Goal: Communication & Community: Participate in discussion

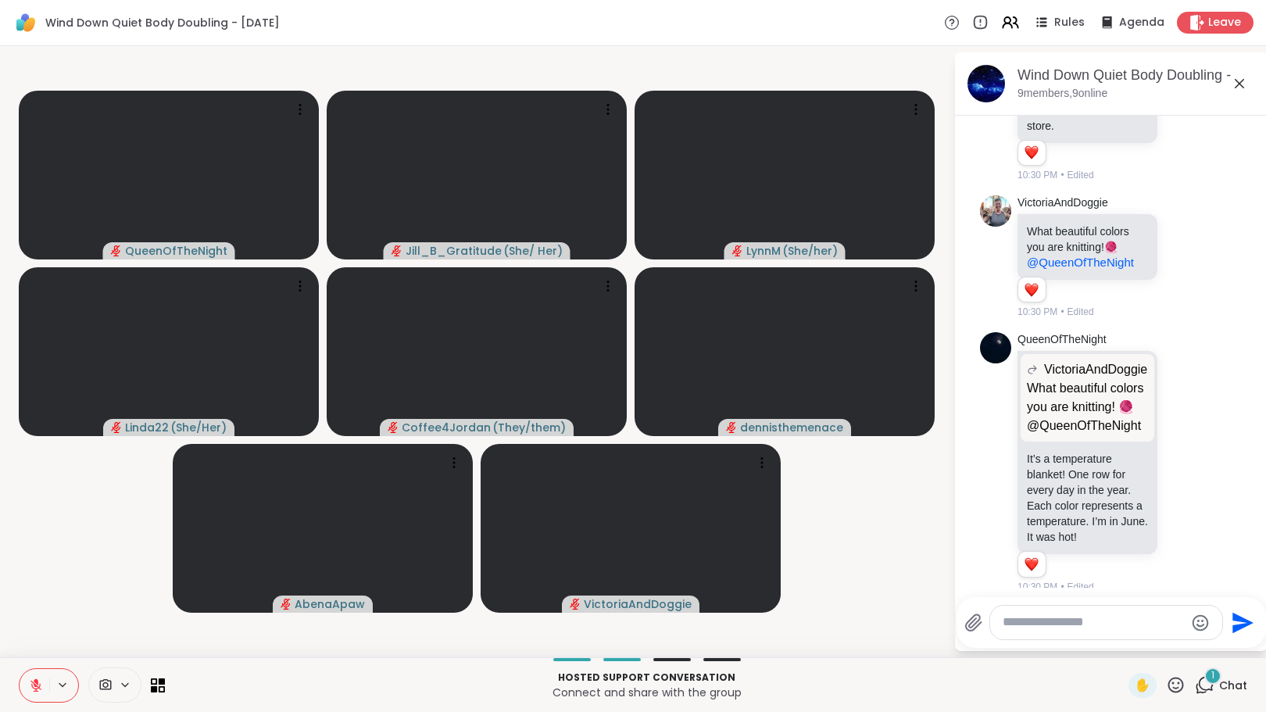
scroll to position [1287, 0]
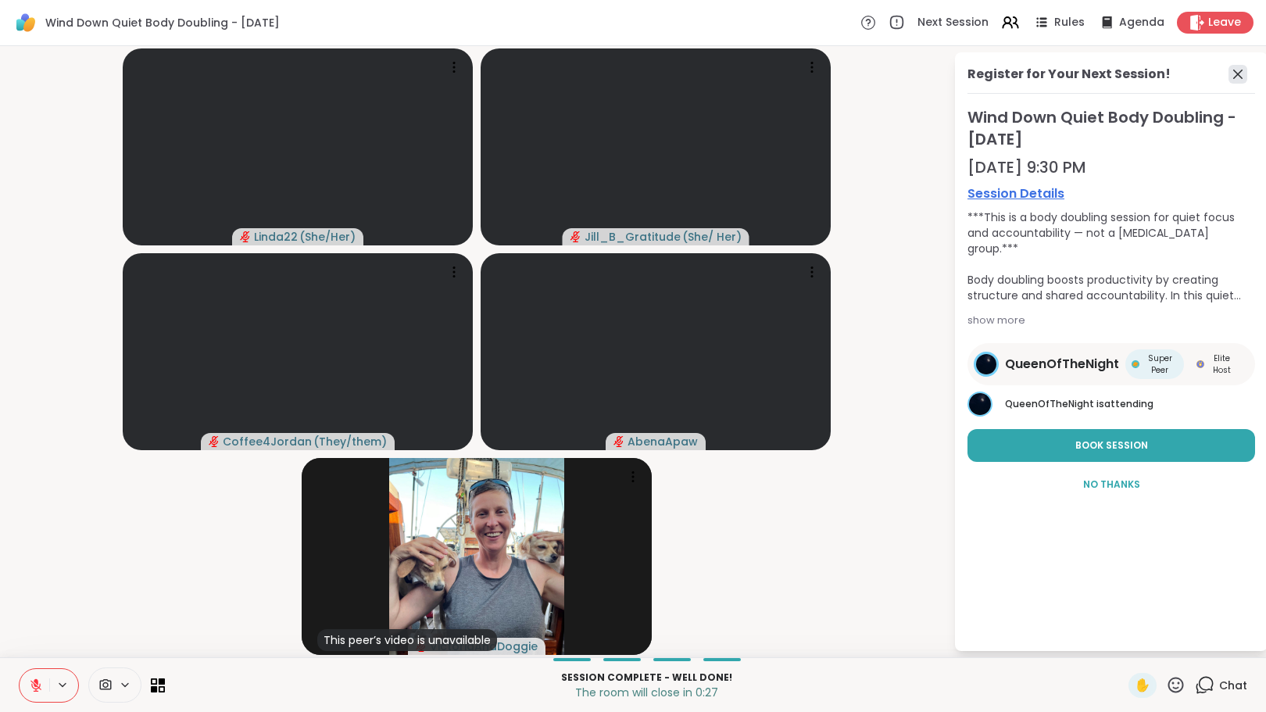
click at [1240, 70] on icon at bounding box center [1237, 74] width 19 height 19
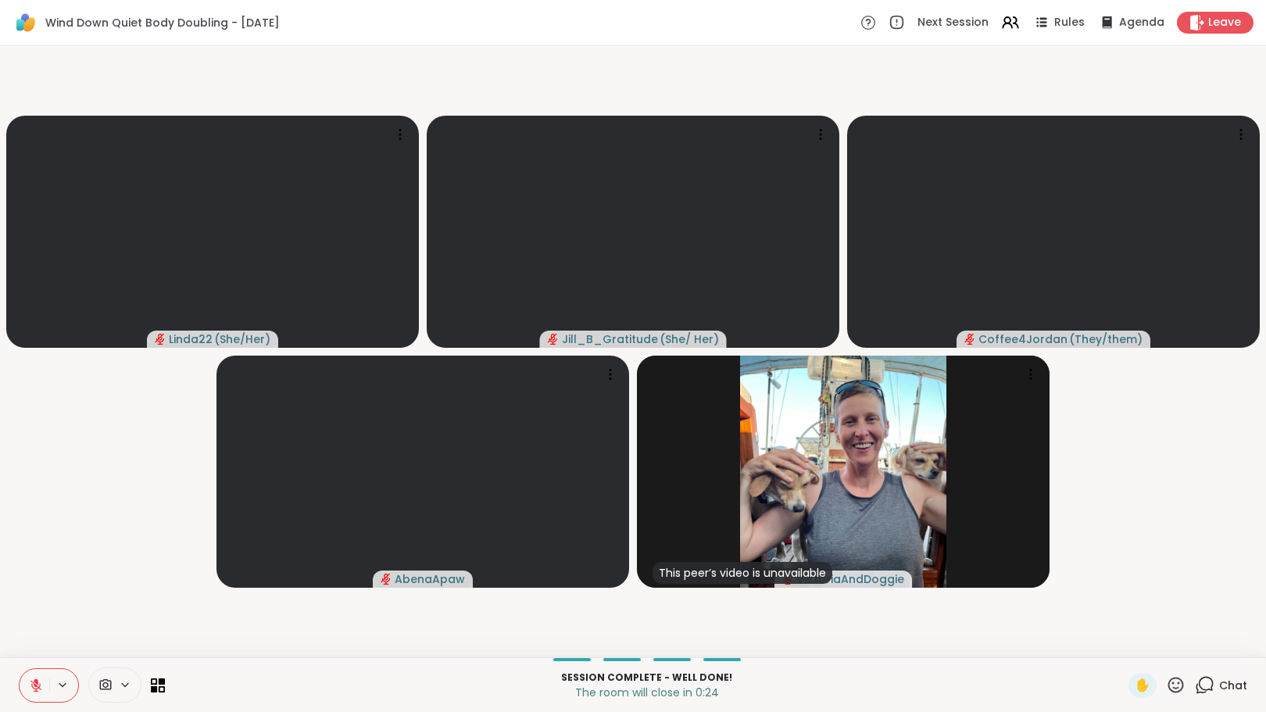
click at [1195, 686] on icon at bounding box center [1204, 685] width 20 height 20
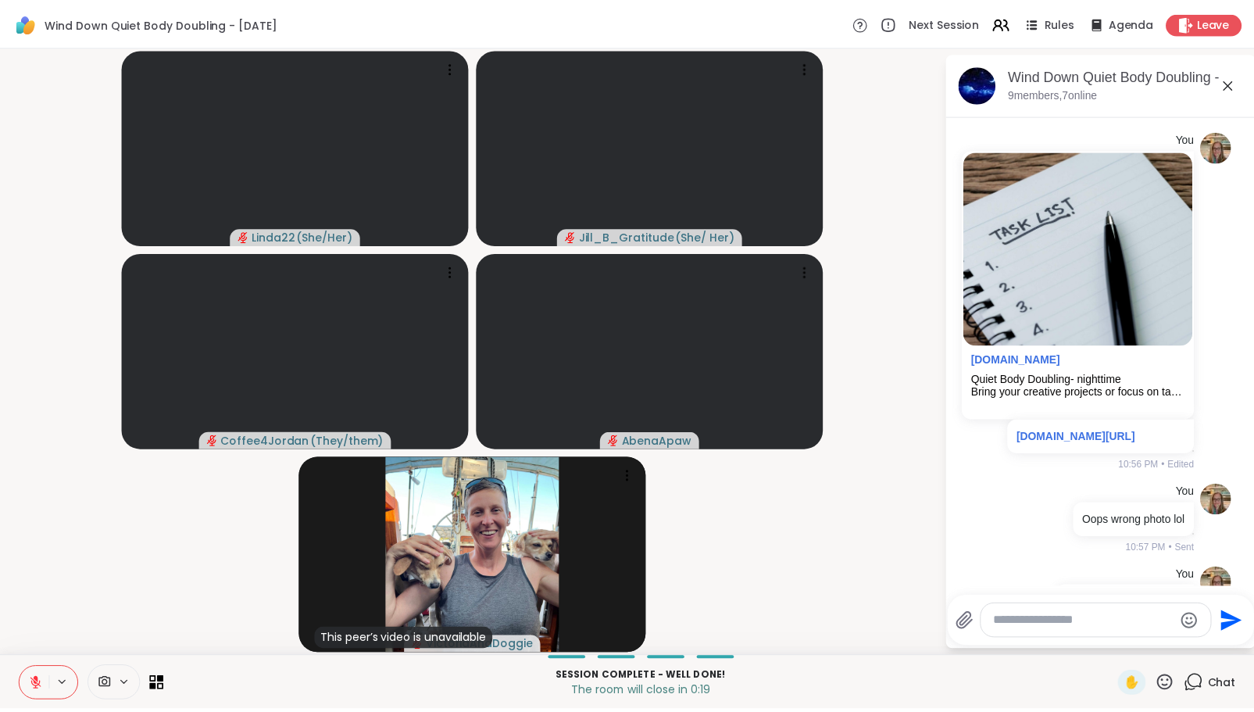
scroll to position [1966, 0]
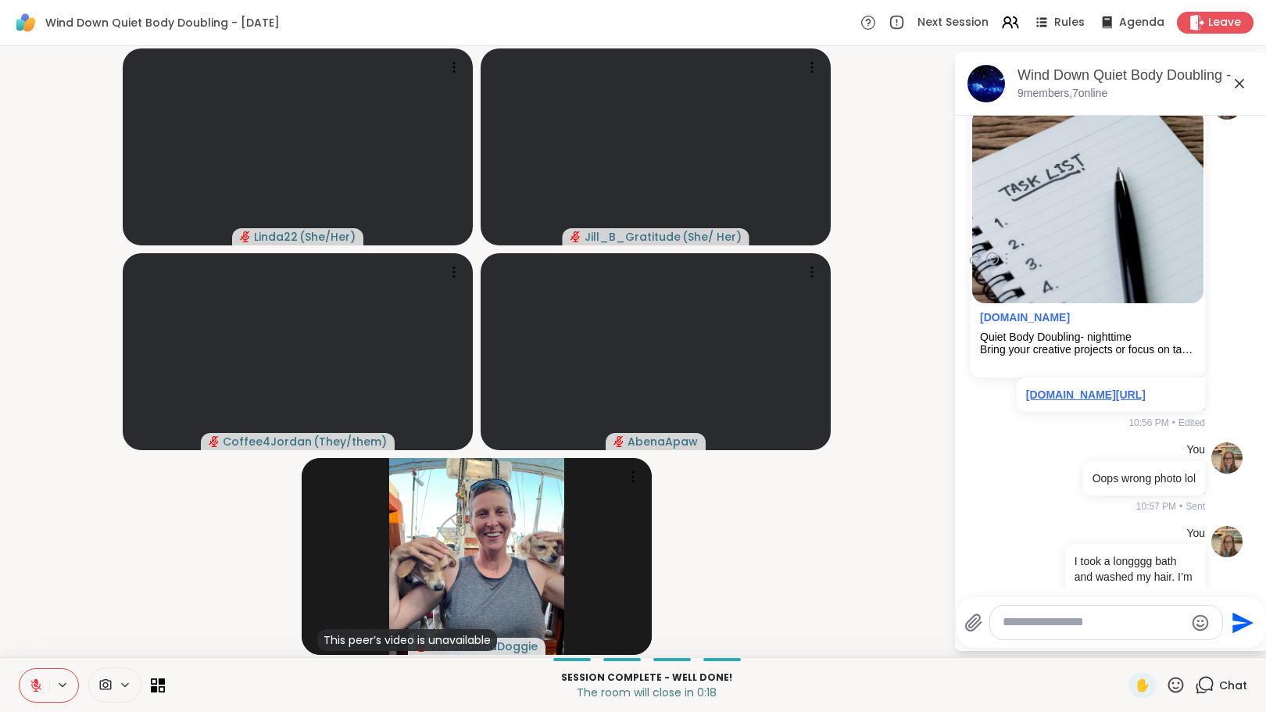
click at [1069, 401] on link "sharewellnow.com/session/44b8a704-f320-466f-a729-8a60f8f8055d" at bounding box center [1086, 394] width 120 height 12
click at [33, 681] on icon at bounding box center [35, 685] width 11 height 11
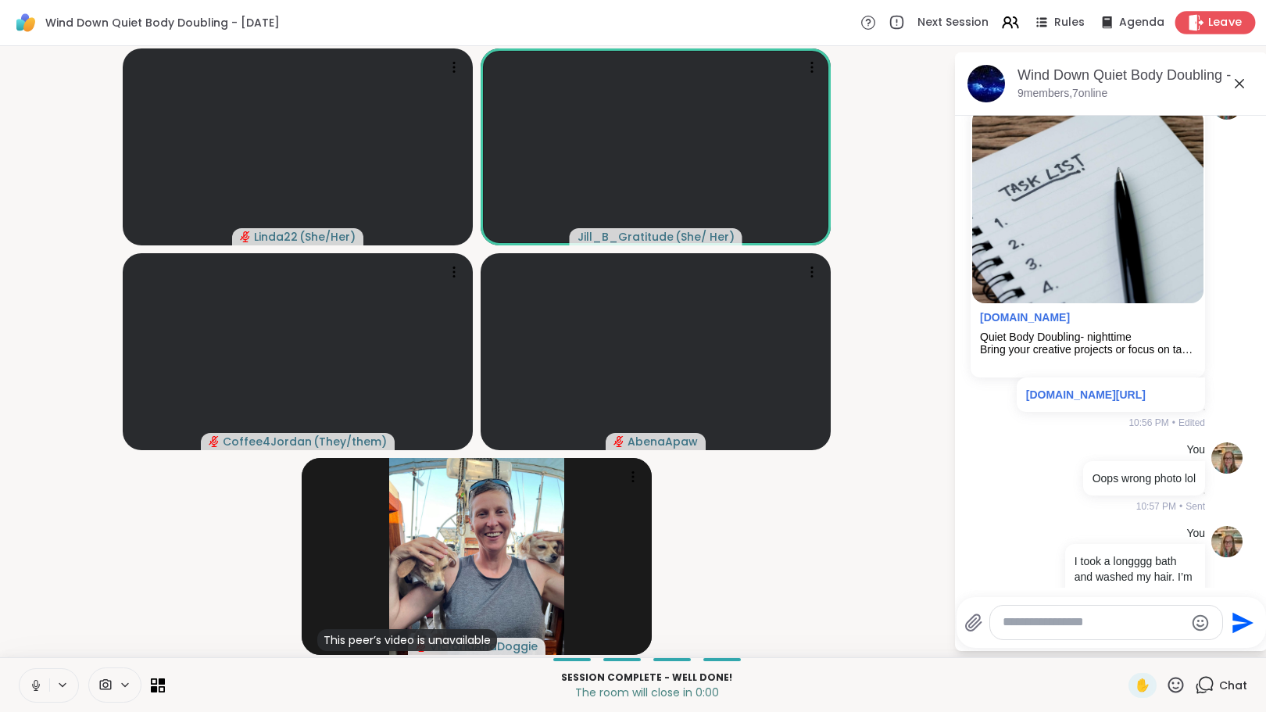
click at [1195, 16] on div "Leave" at bounding box center [1215, 22] width 80 height 23
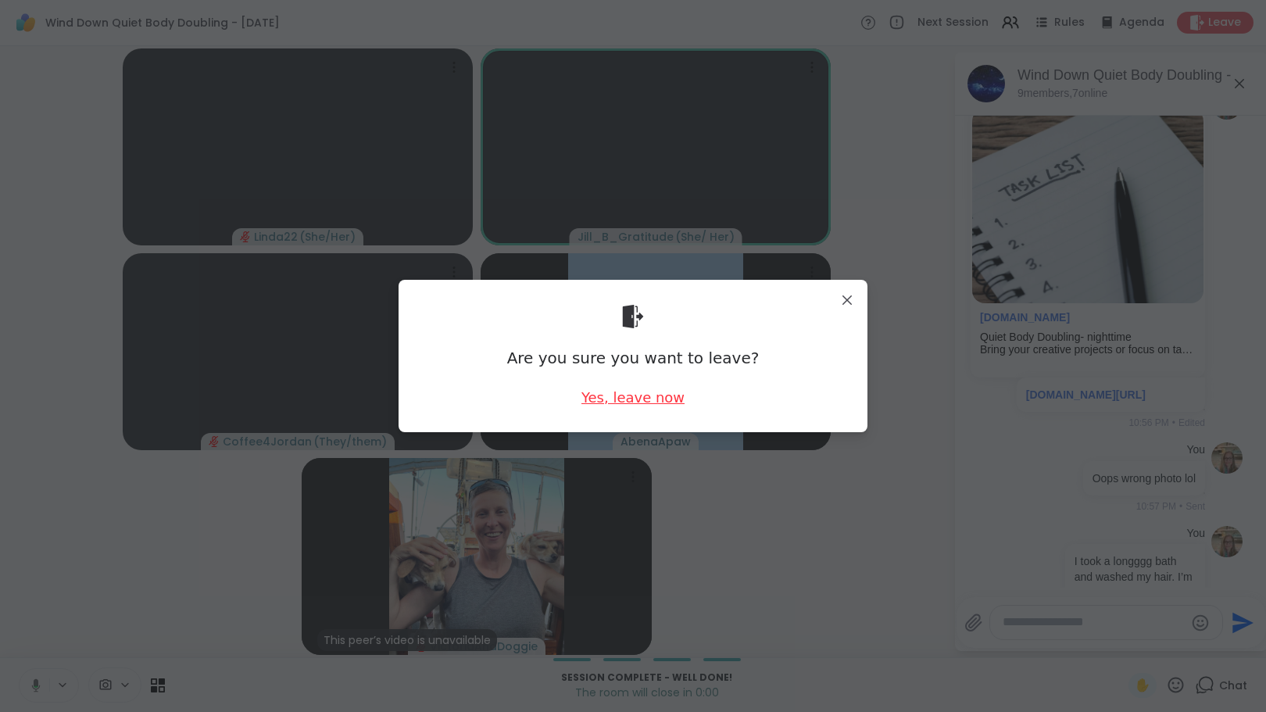
click at [639, 398] on div "Yes, leave now" at bounding box center [632, 397] width 103 height 20
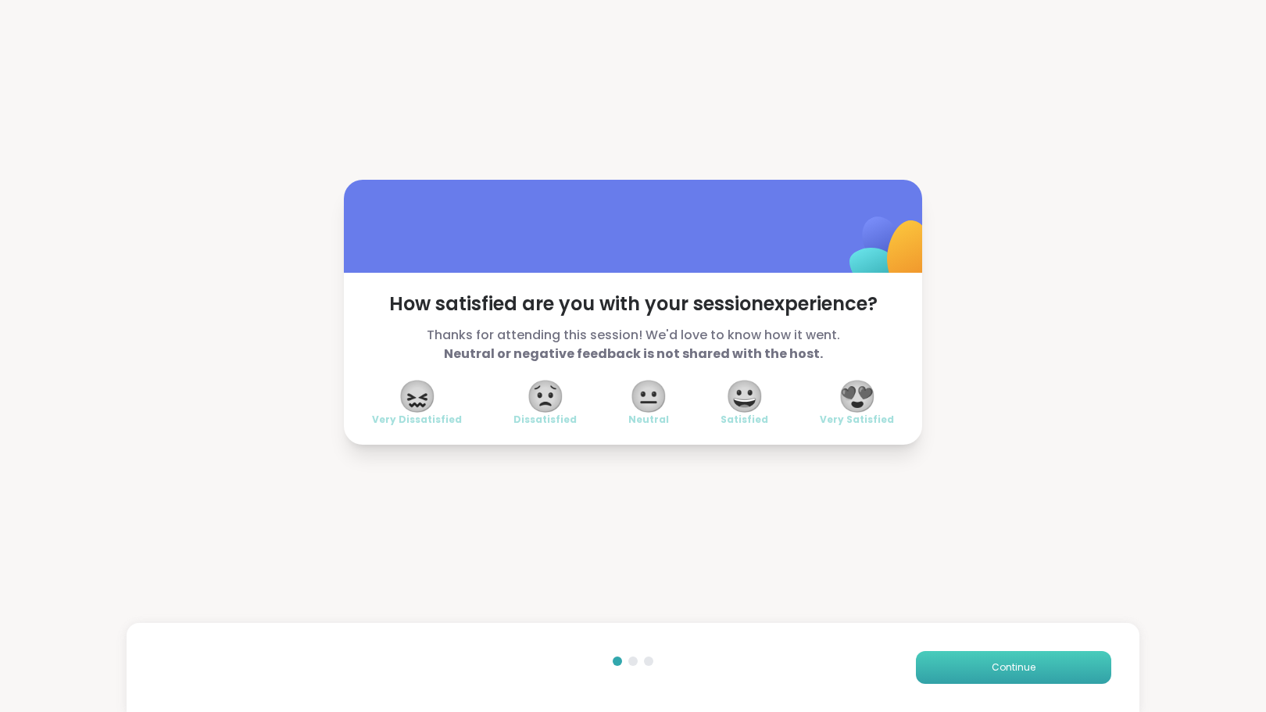
click at [975, 672] on button "Continue" at bounding box center [1013, 667] width 195 height 33
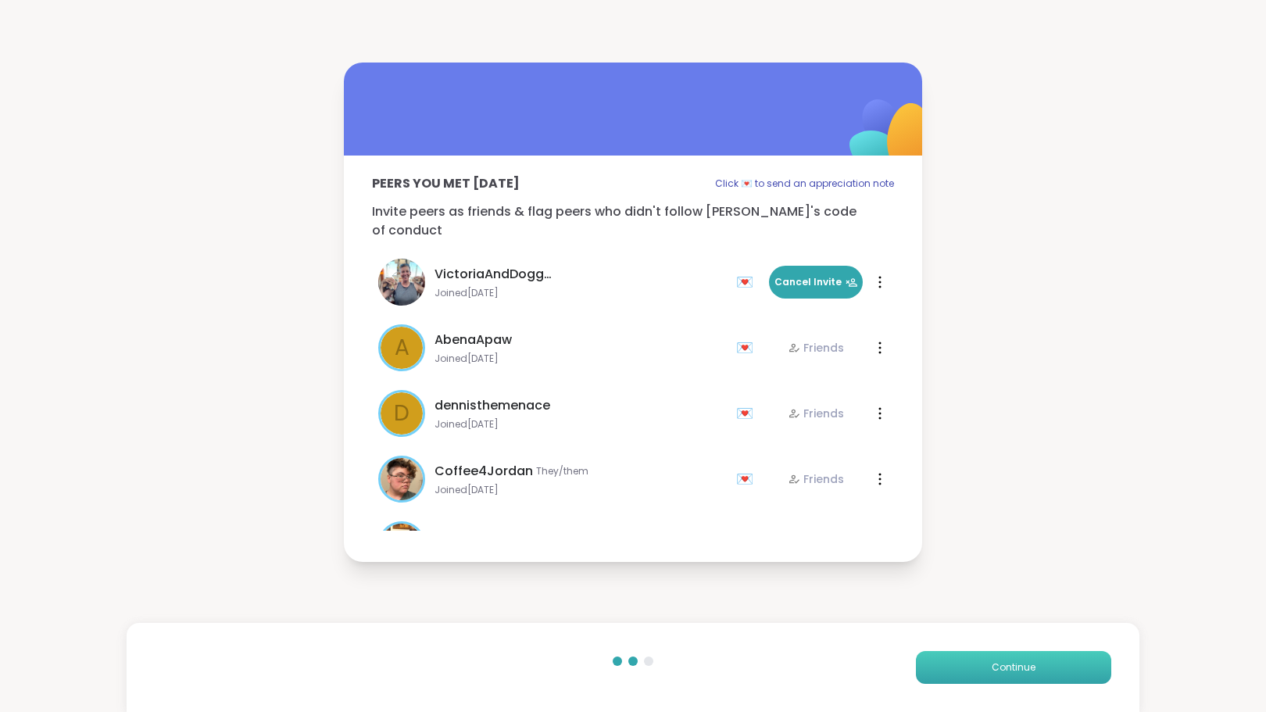
drag, startPoint x: 975, startPoint y: 671, endPoint x: 966, endPoint y: 673, distance: 9.7
click at [966, 673] on button "Continue" at bounding box center [1013, 667] width 195 height 33
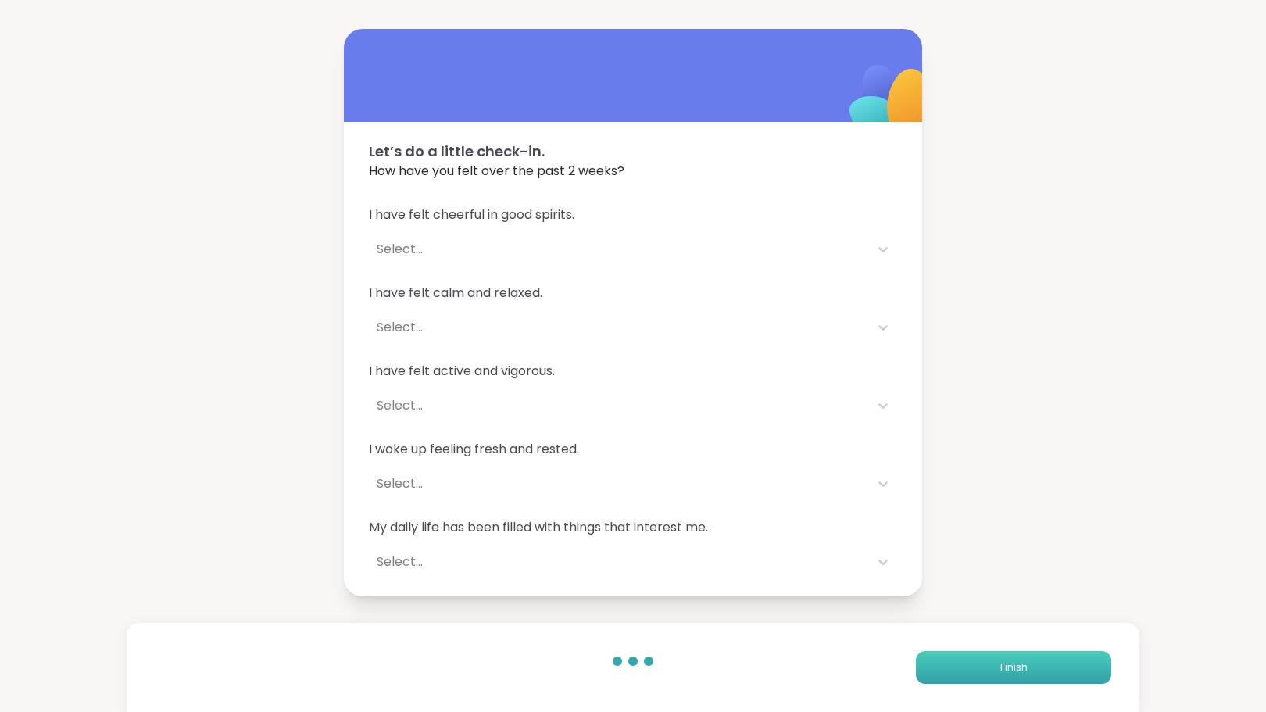
click at [971, 672] on button "Finish" at bounding box center [1013, 667] width 195 height 33
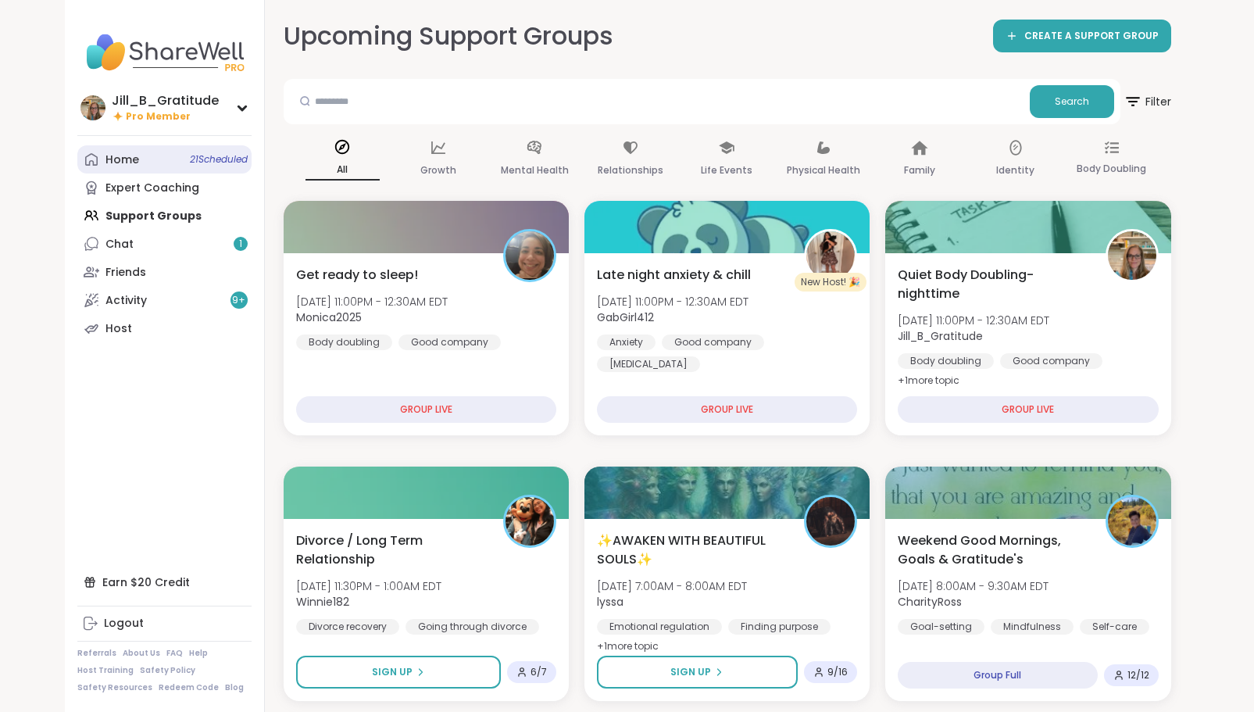
click at [179, 163] on link "Home 21 Scheduled" at bounding box center [164, 159] width 174 height 28
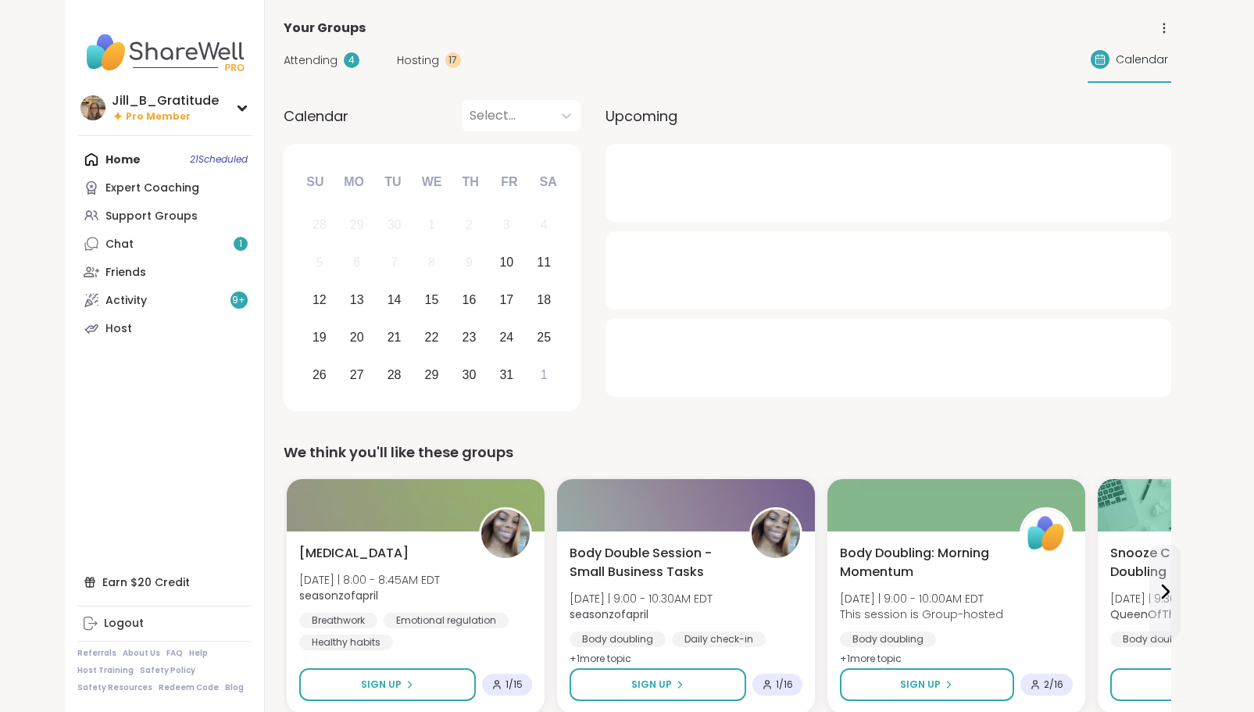
click at [411, 59] on span "Hosting" at bounding box center [418, 60] width 42 height 16
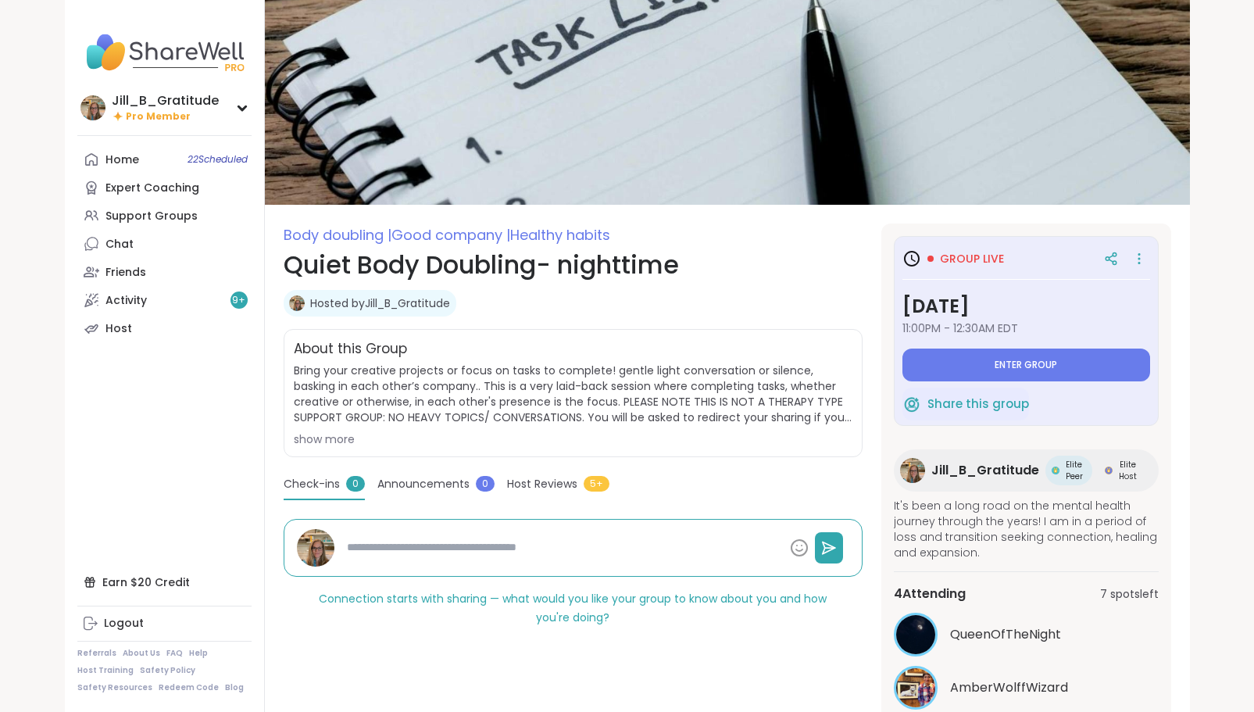
type textarea "*"
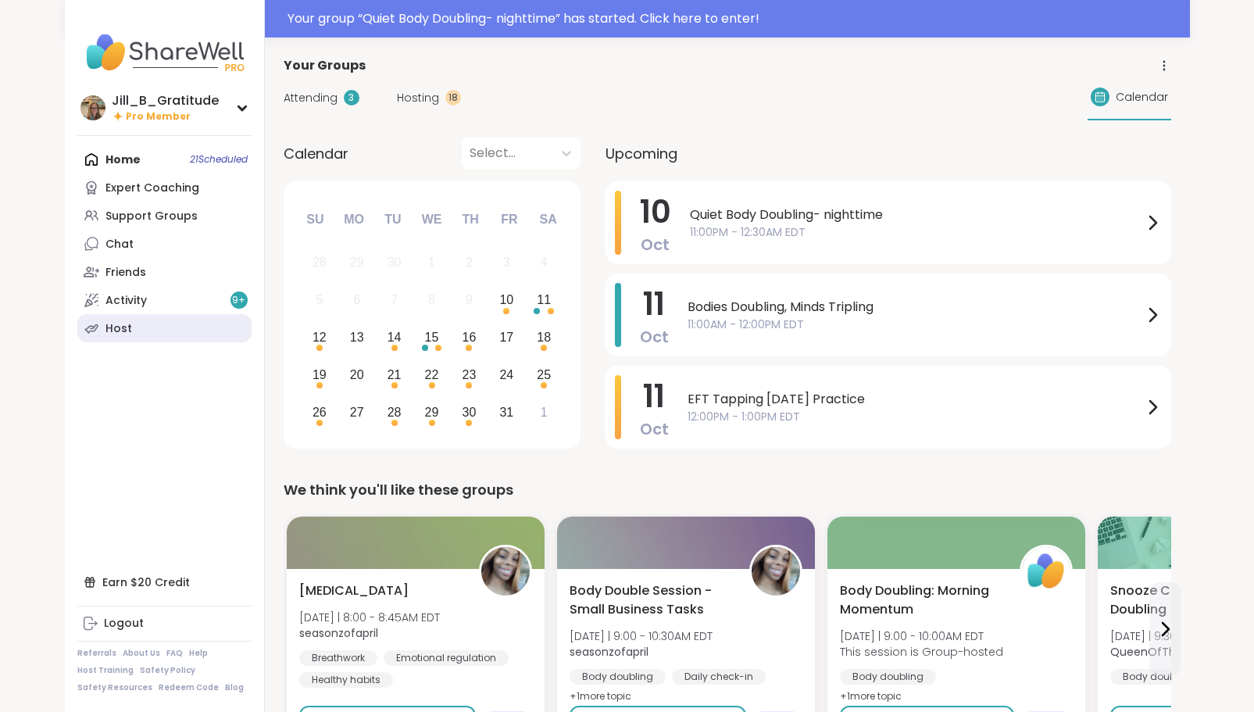
click at [139, 333] on link "Host" at bounding box center [164, 328] width 174 height 28
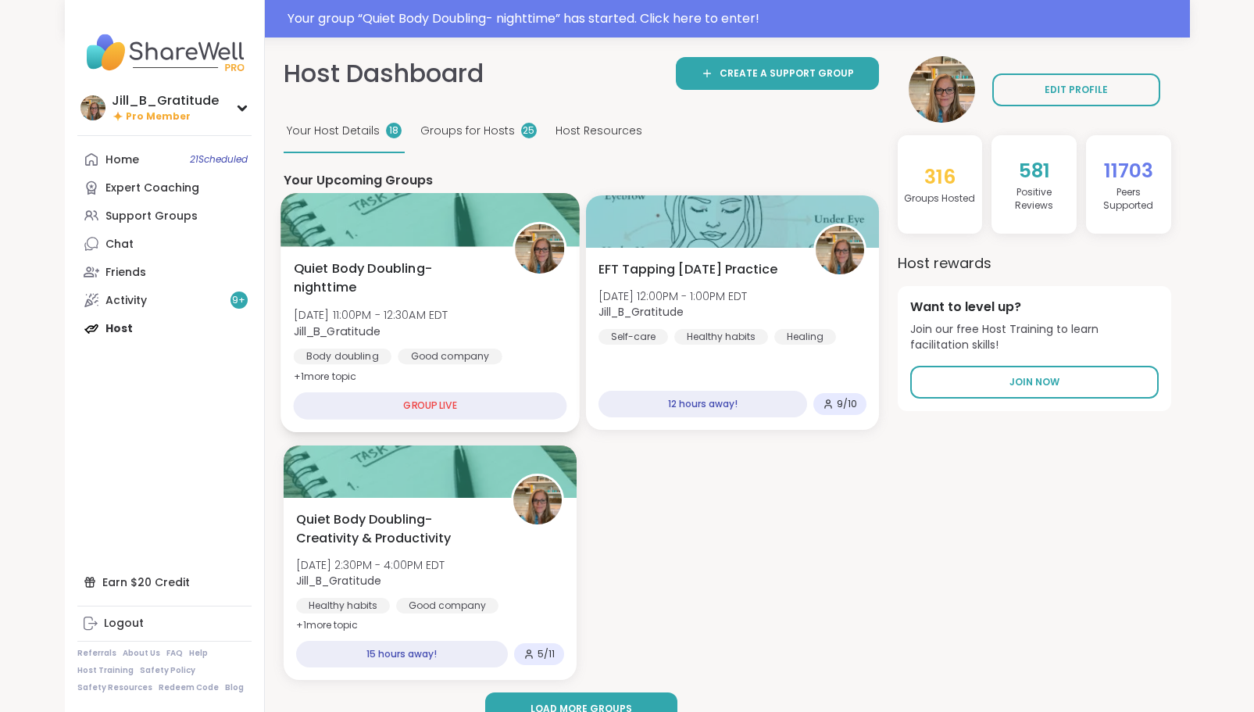
click at [520, 354] on div "Body doubling Good company Healthy habits" at bounding box center [429, 367] width 273 height 38
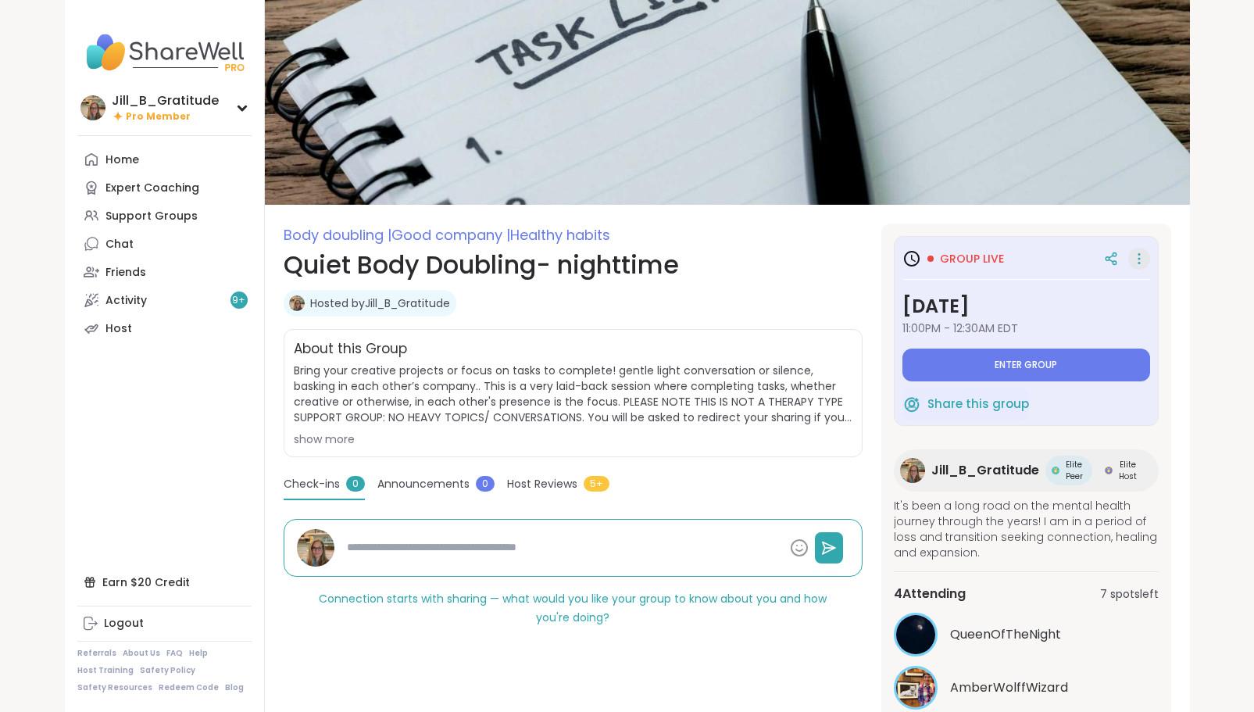
click at [1134, 257] on icon at bounding box center [1139, 259] width 16 height 22
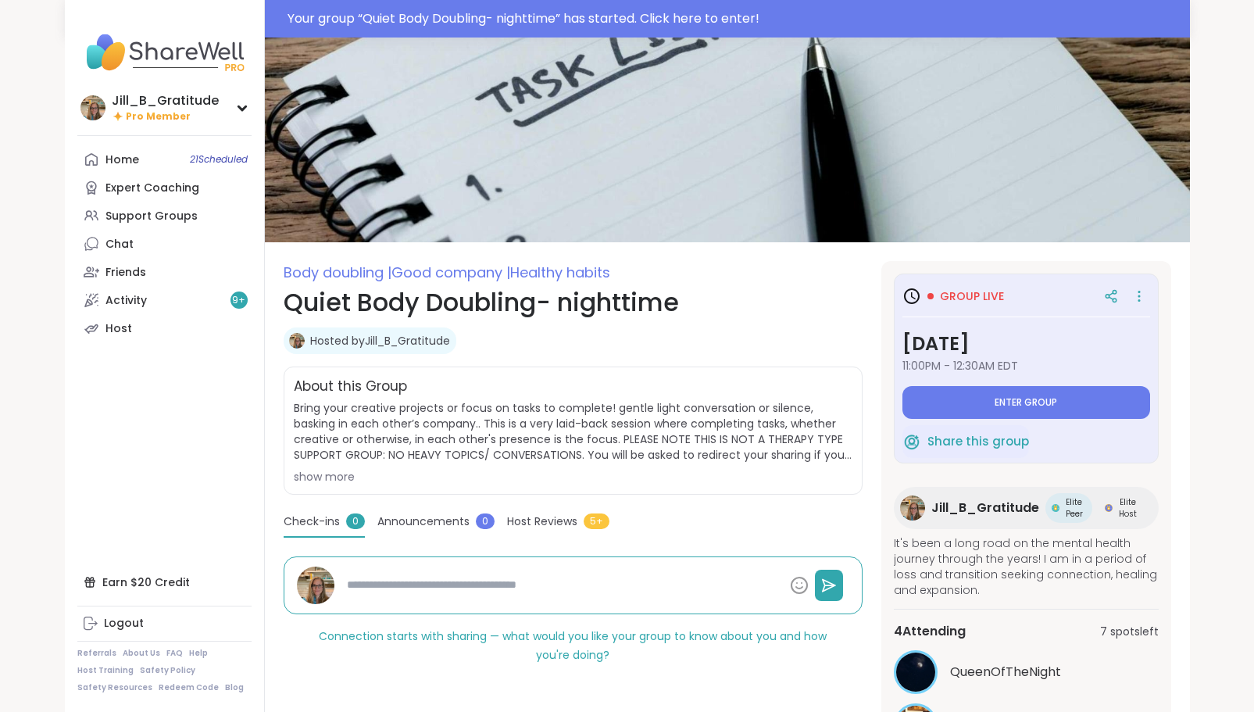
click at [938, 297] on div "Group live" at bounding box center [965, 296] width 77 height 16
click at [1012, 401] on span "Enter group" at bounding box center [1025, 402] width 62 height 12
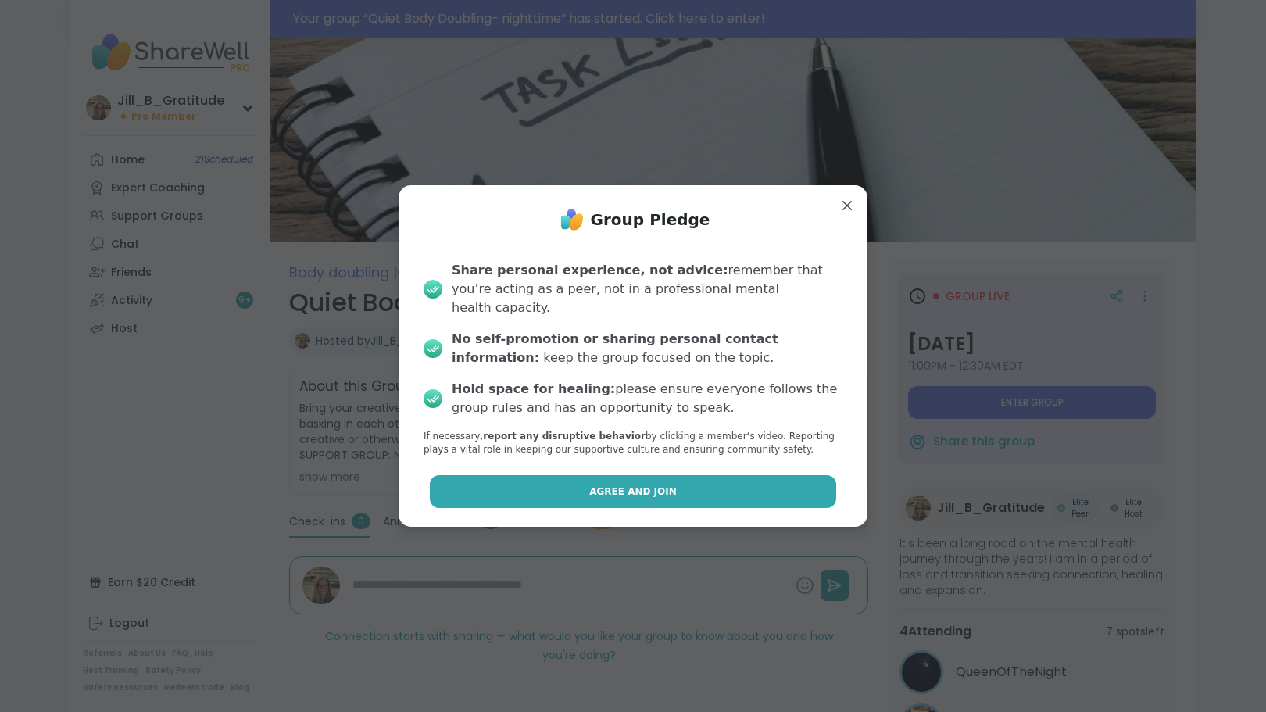
click at [605, 484] on span "Agree and Join" at bounding box center [632, 491] width 87 height 14
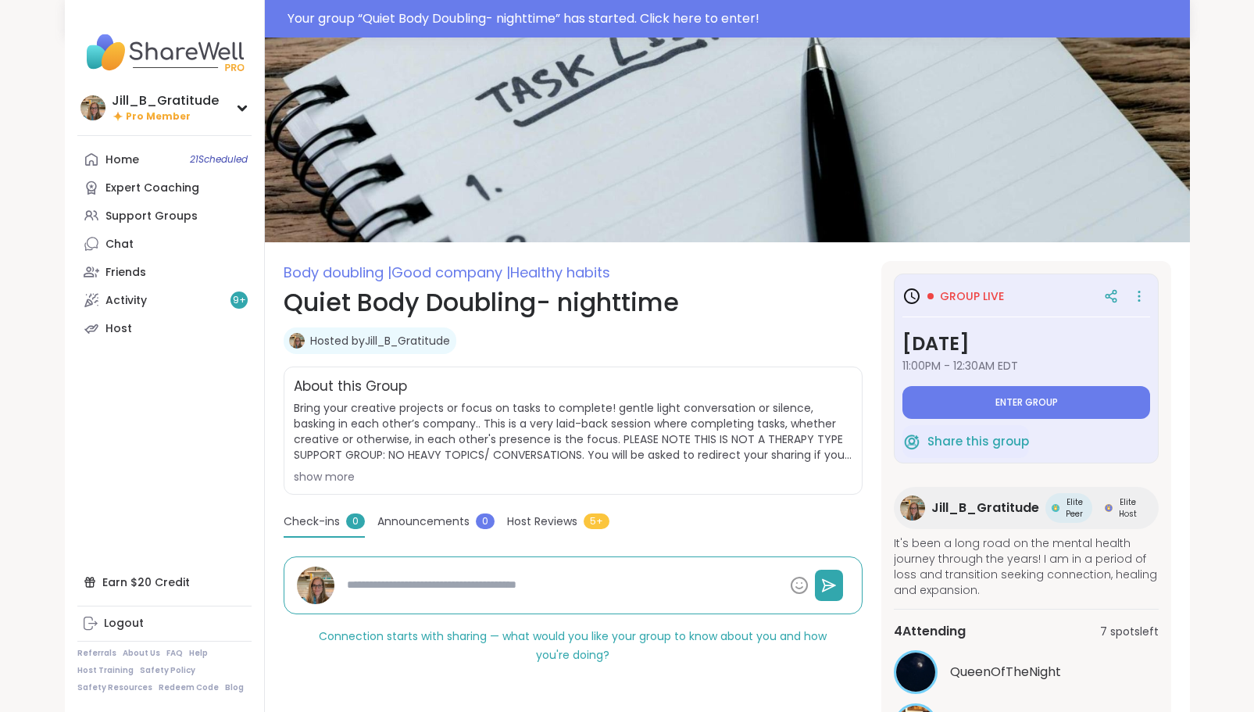
type textarea "*"
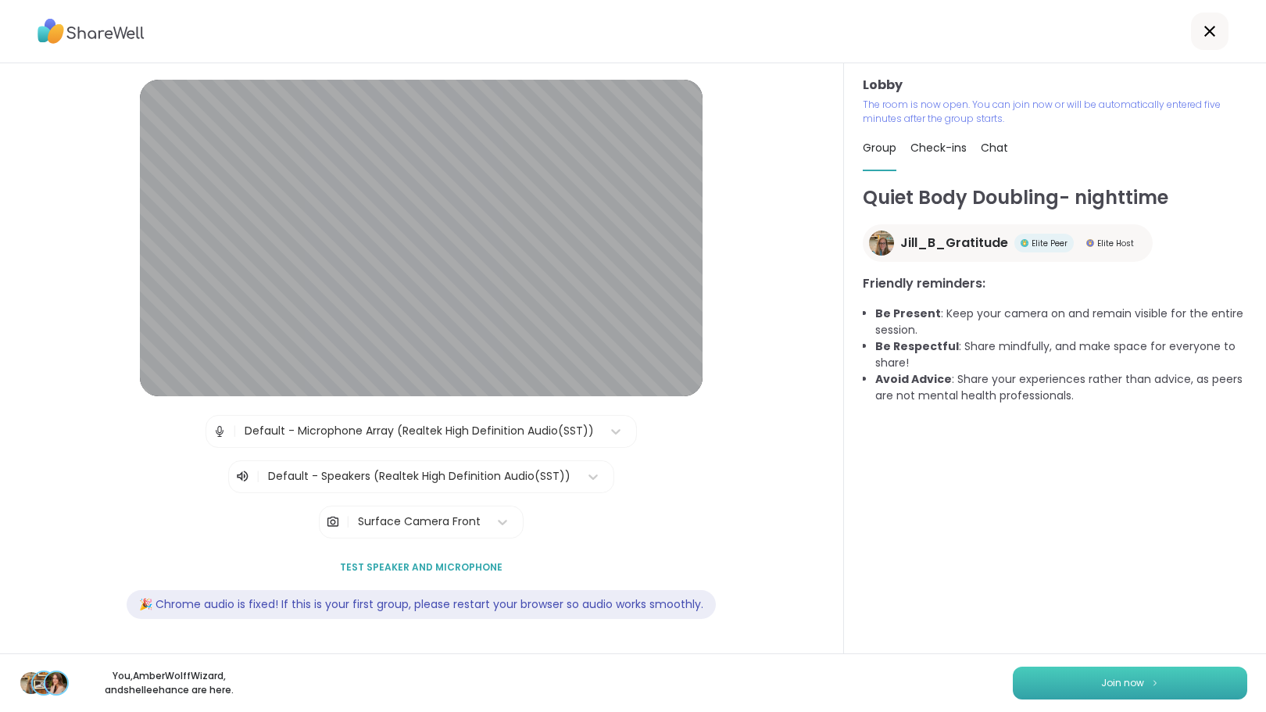
click at [1063, 680] on button "Join now" at bounding box center [1129, 682] width 234 height 33
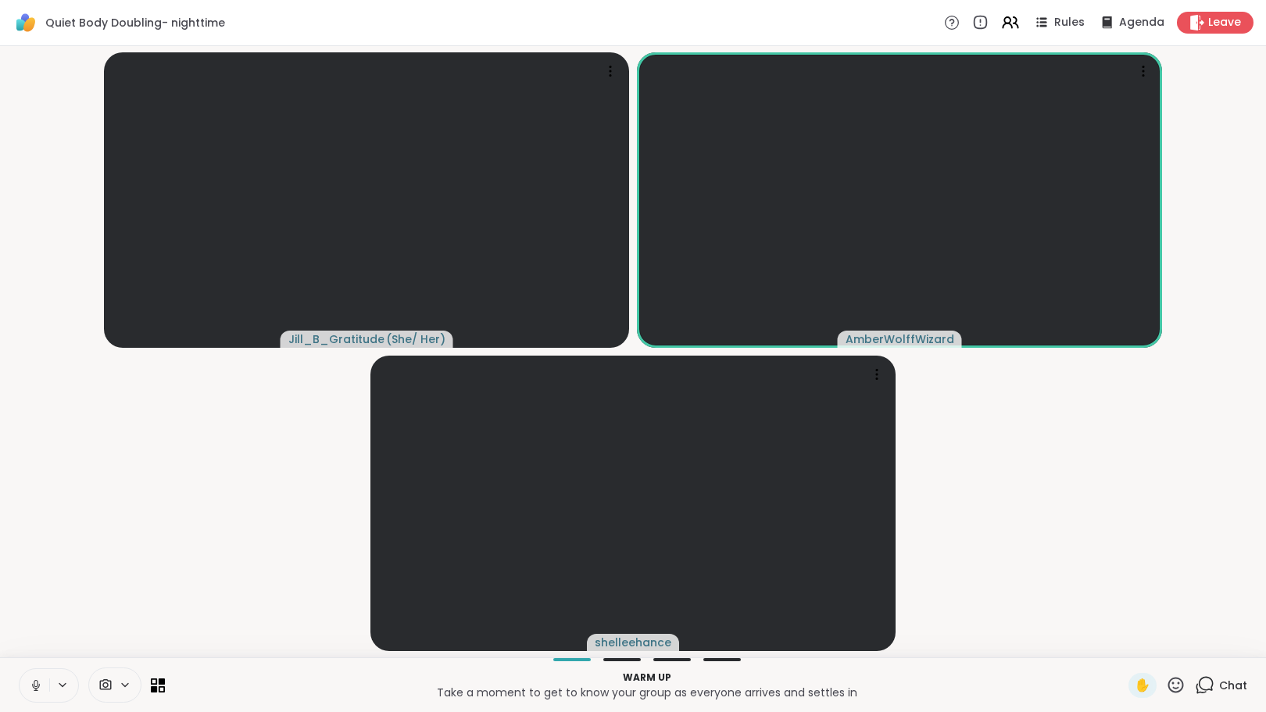
click at [1197, 685] on icon at bounding box center [1204, 685] width 20 height 20
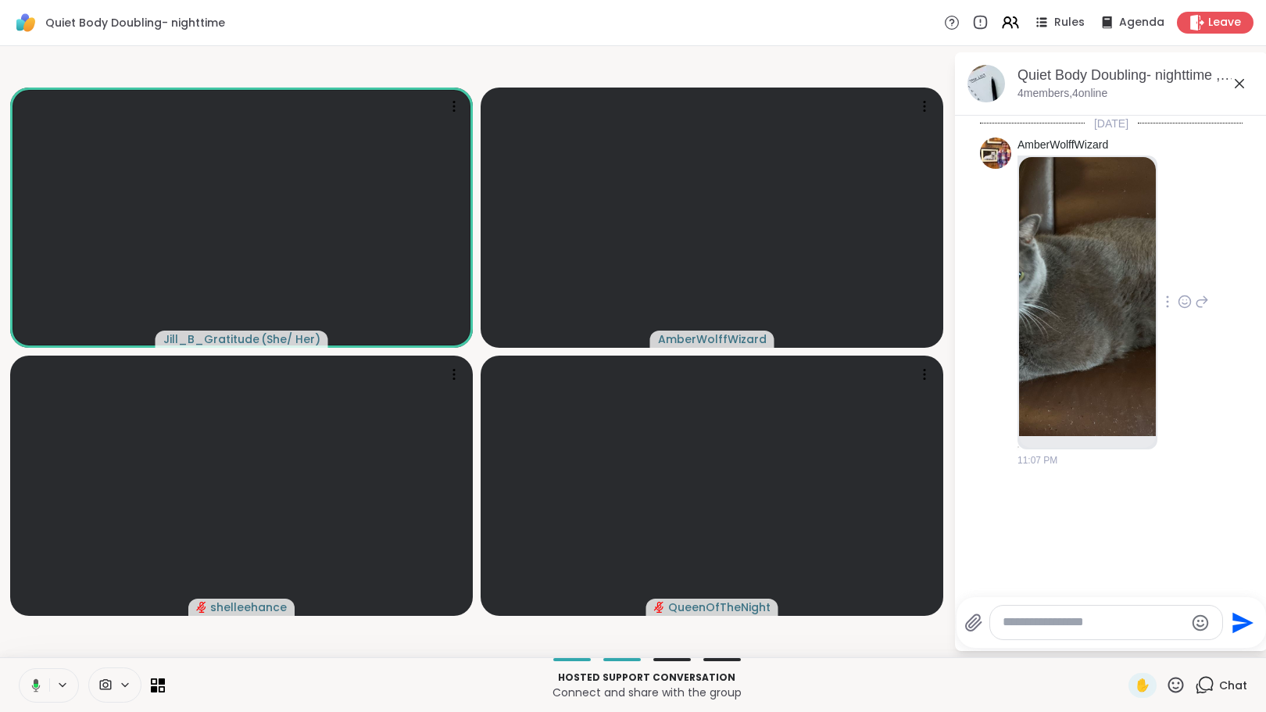
click at [1097, 303] on img at bounding box center [1087, 296] width 137 height 279
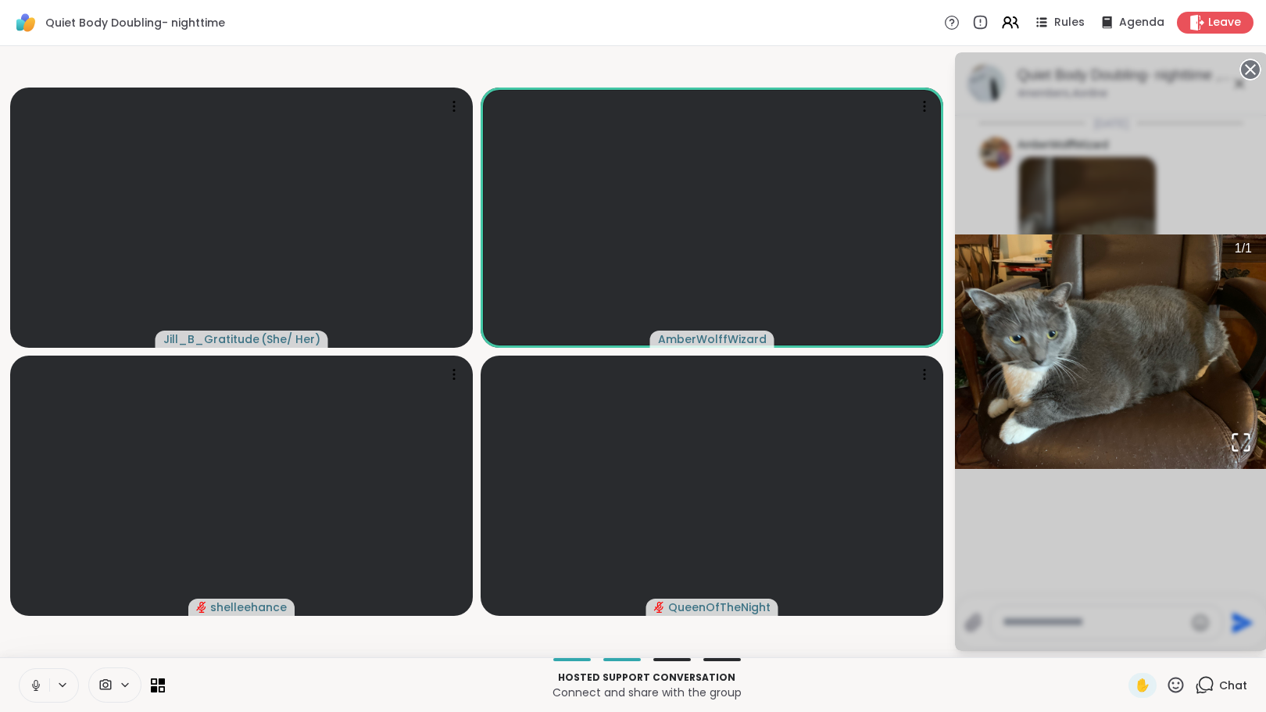
scroll to position [322, 0]
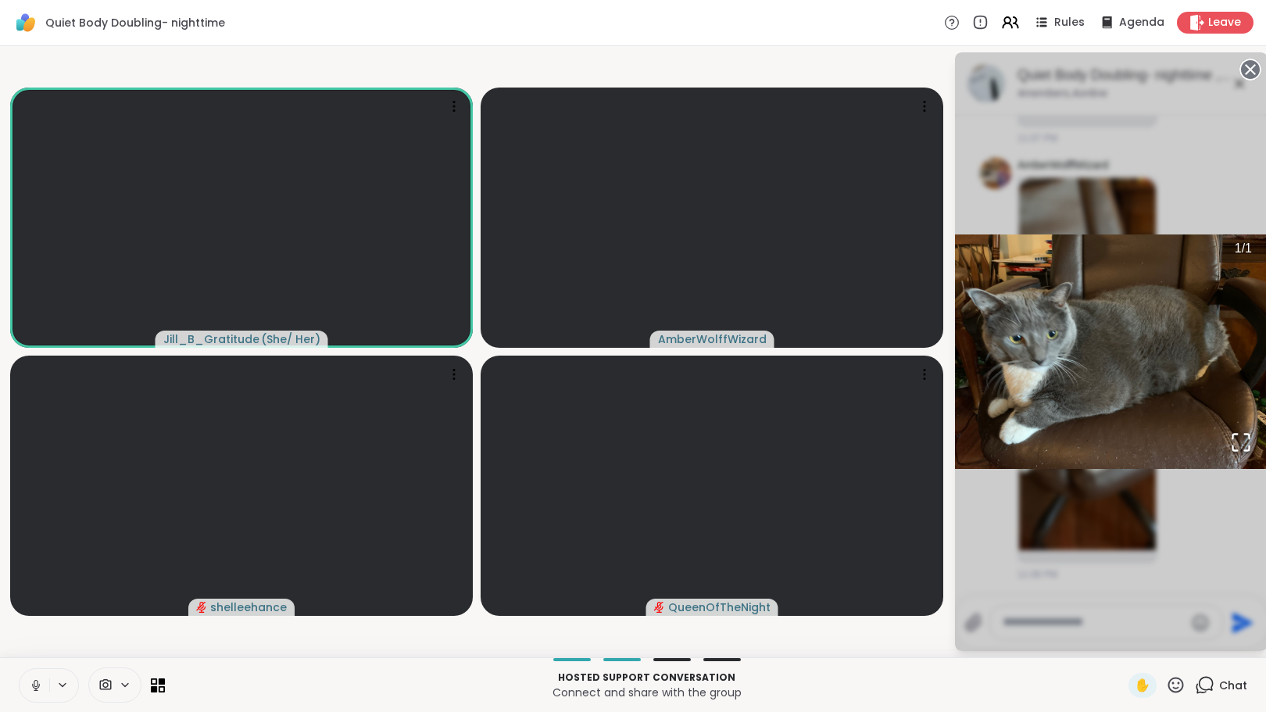
click at [1244, 64] on circle at bounding box center [1250, 69] width 19 height 19
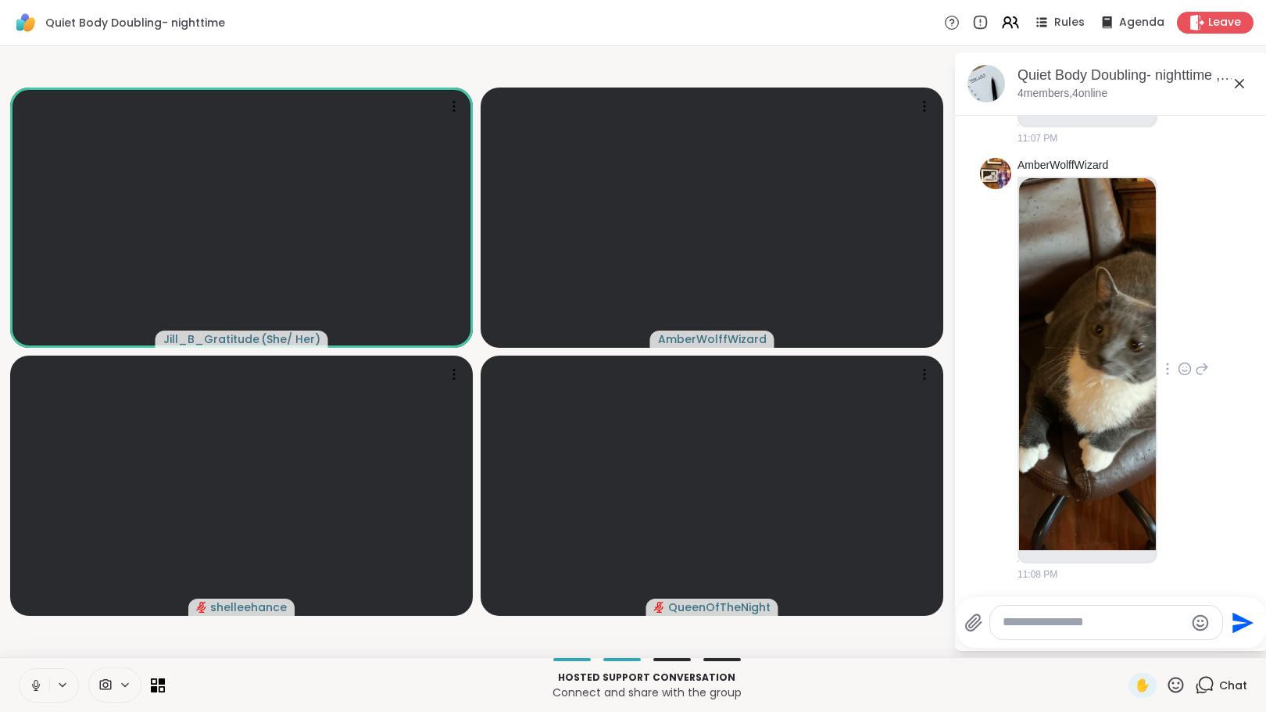
click at [1087, 388] on img at bounding box center [1087, 364] width 137 height 372
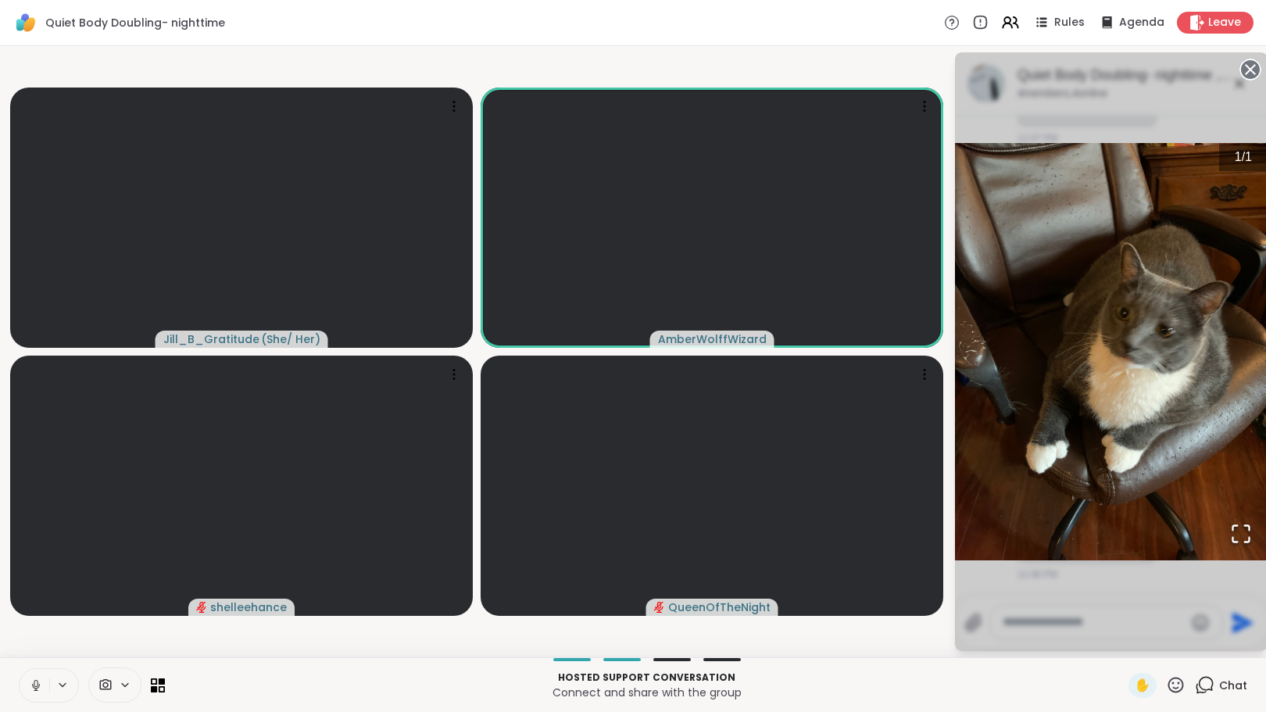
click at [1247, 69] on circle at bounding box center [1250, 69] width 19 height 19
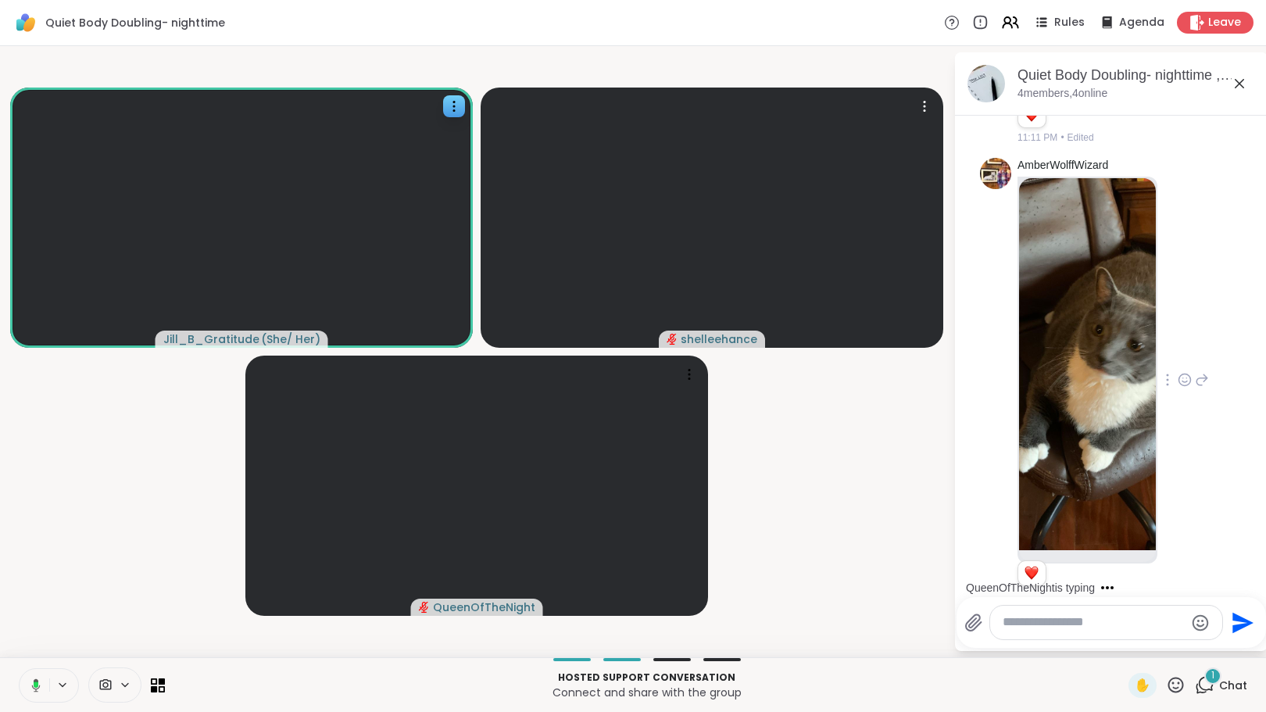
scroll to position [450, 0]
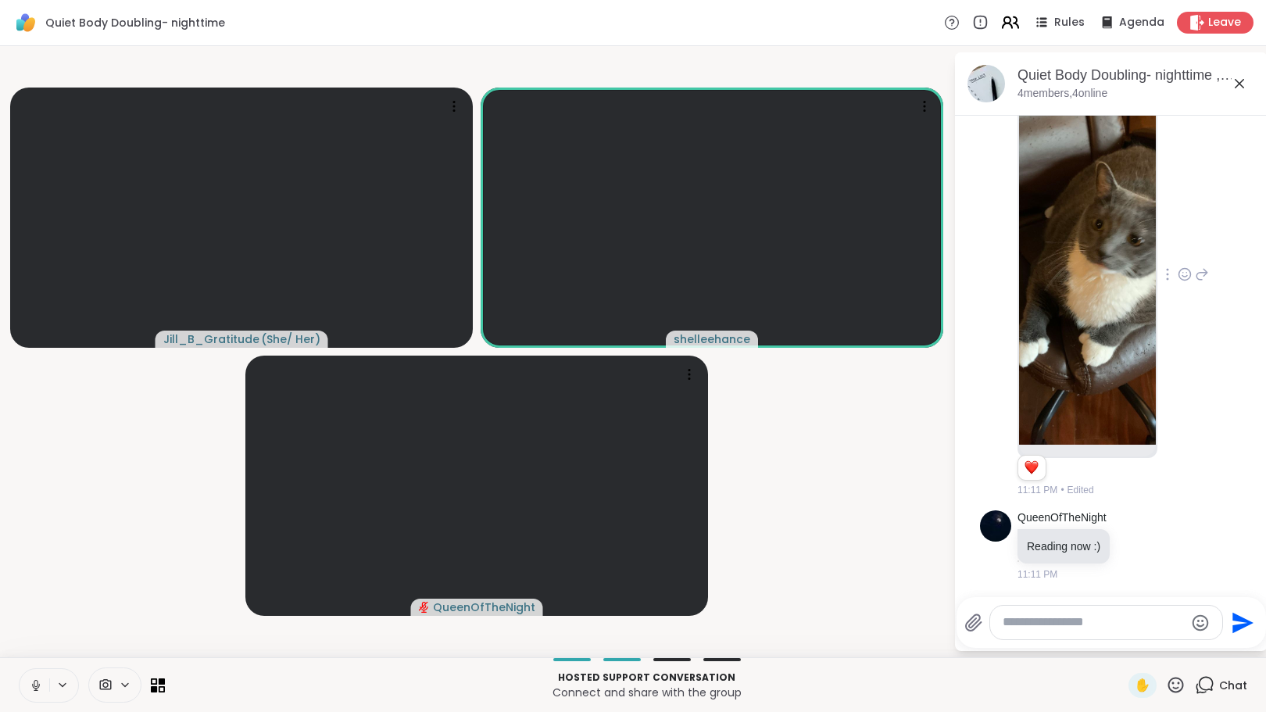
click at [1002, 20] on icon at bounding box center [1010, 22] width 20 height 20
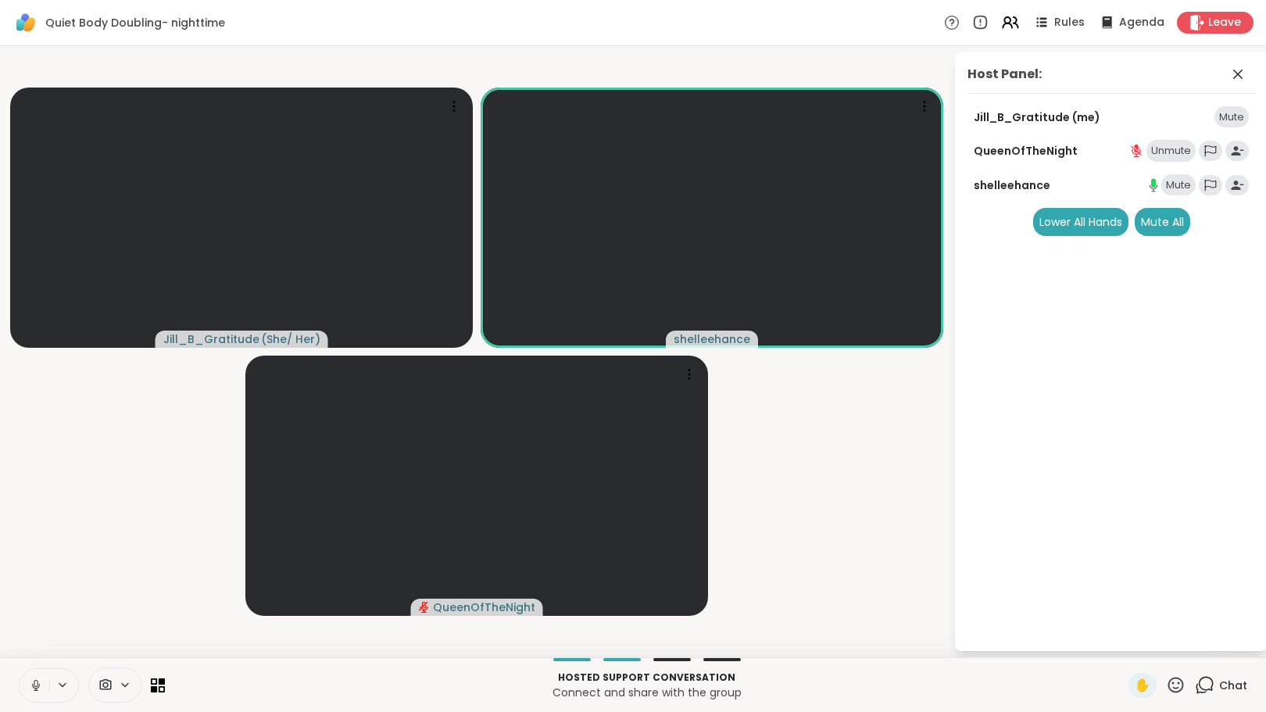
click at [1178, 184] on div "Mute" at bounding box center [1178, 185] width 34 height 22
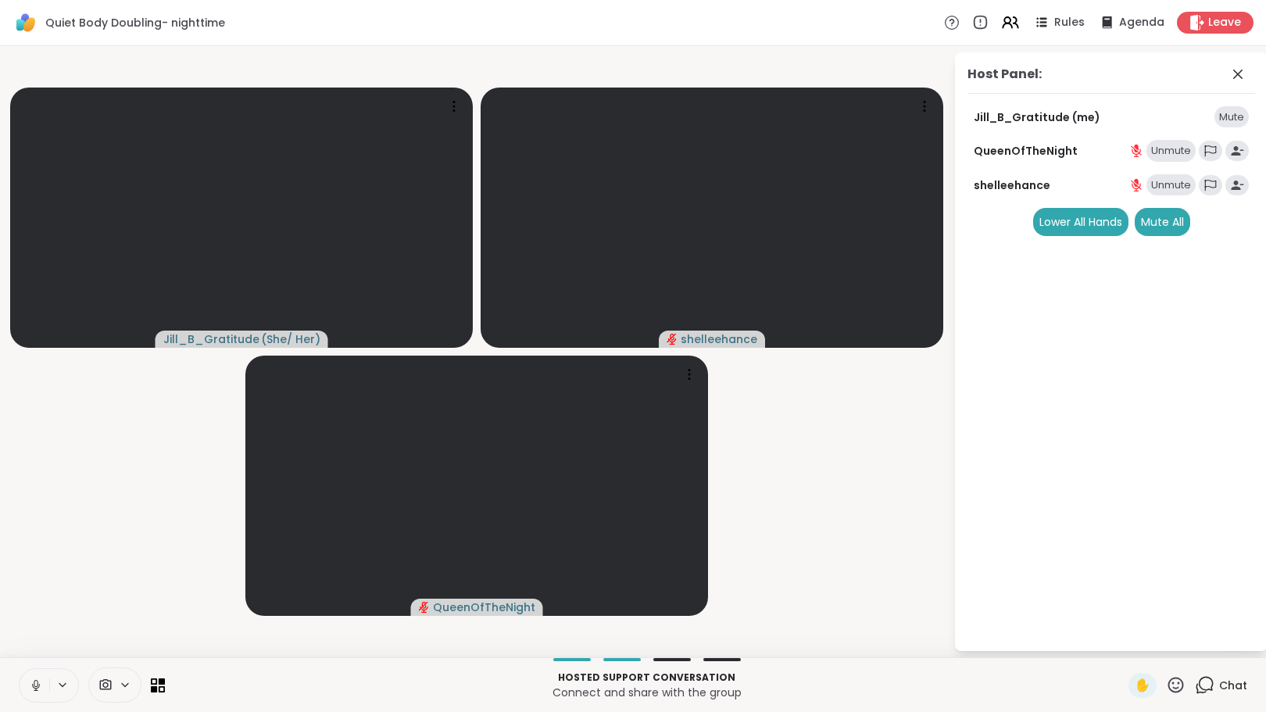
click at [1177, 185] on div "Unmute" at bounding box center [1170, 185] width 49 height 22
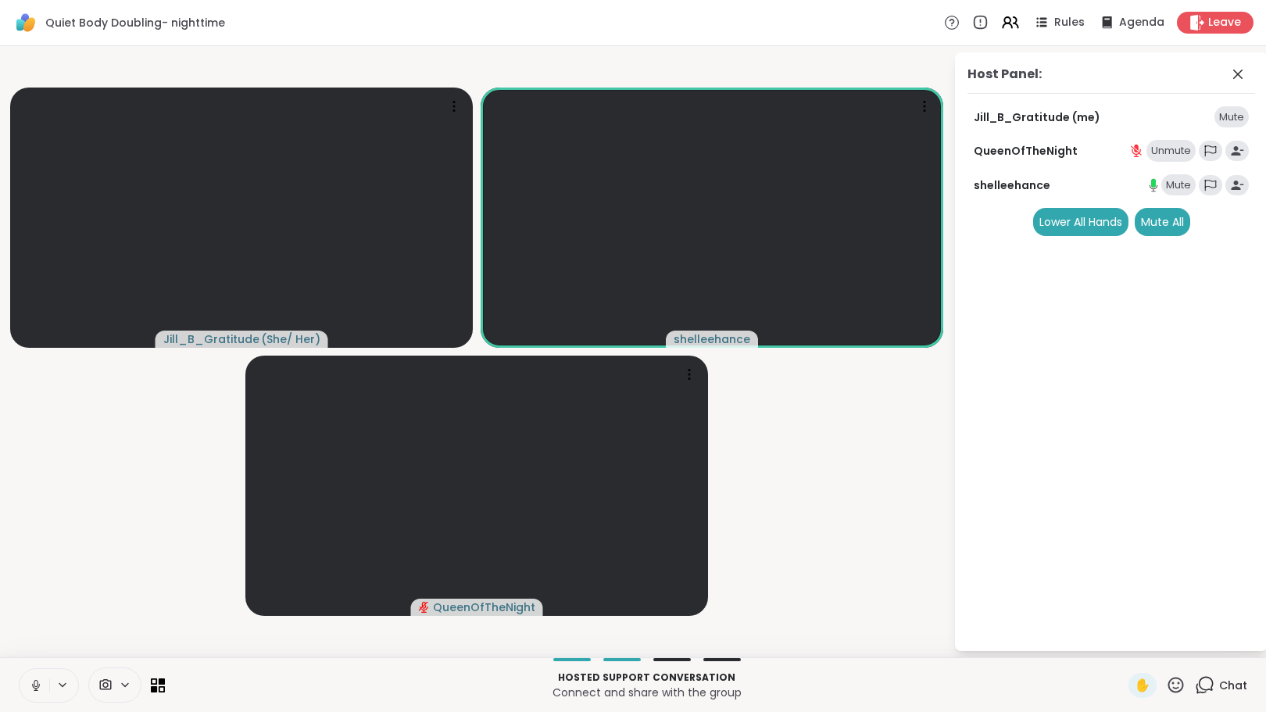
click at [1177, 183] on div "Mute" at bounding box center [1178, 185] width 34 height 22
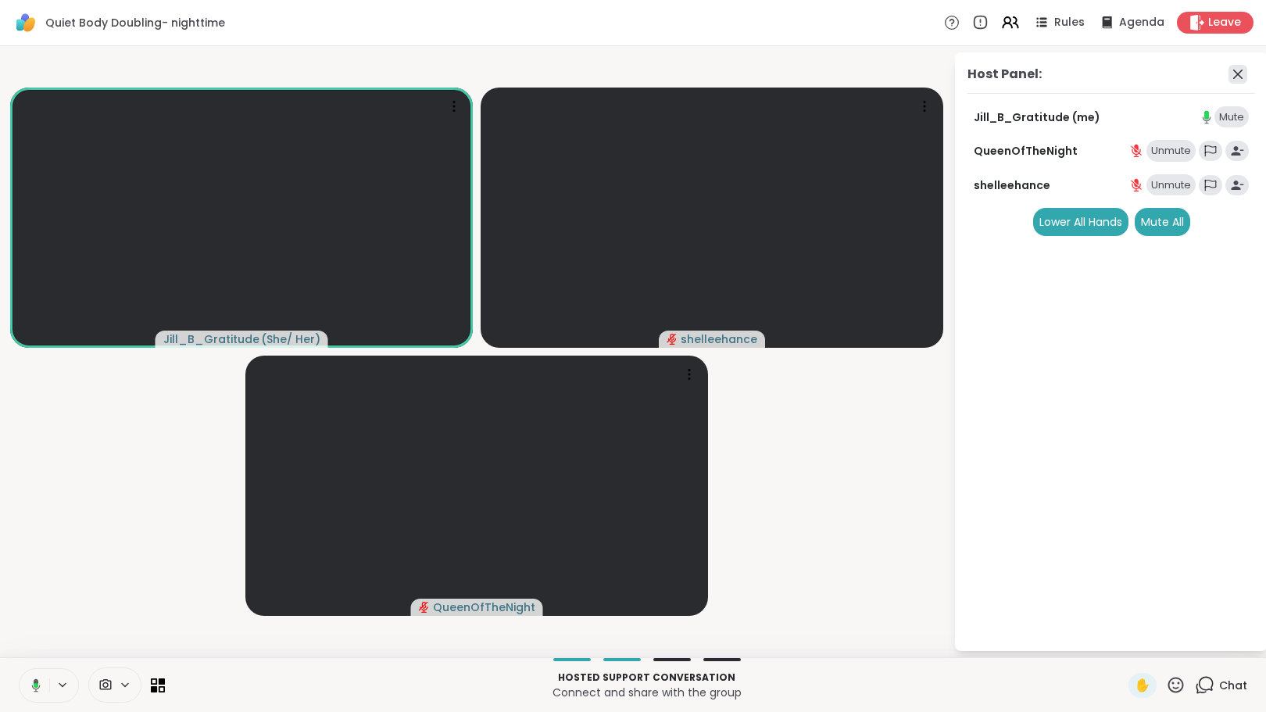
click at [1238, 73] on icon at bounding box center [1237, 74] width 9 height 9
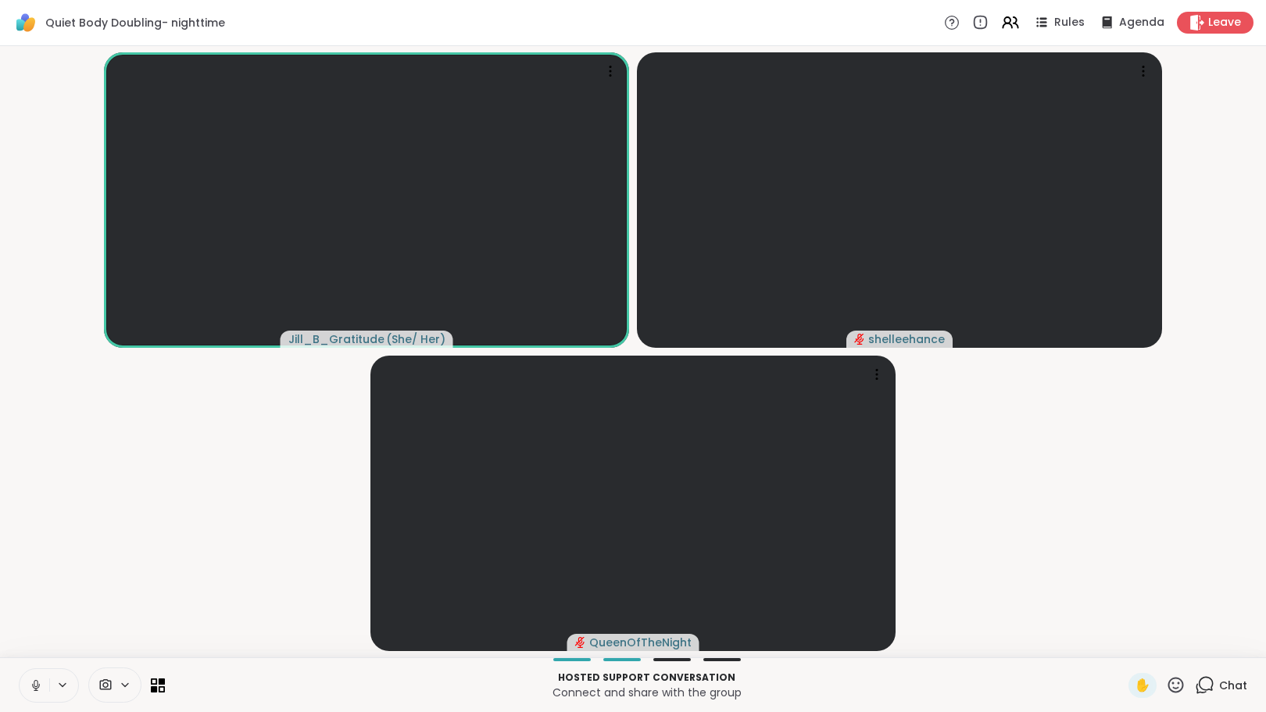
click at [32, 680] on icon at bounding box center [36, 685] width 14 height 14
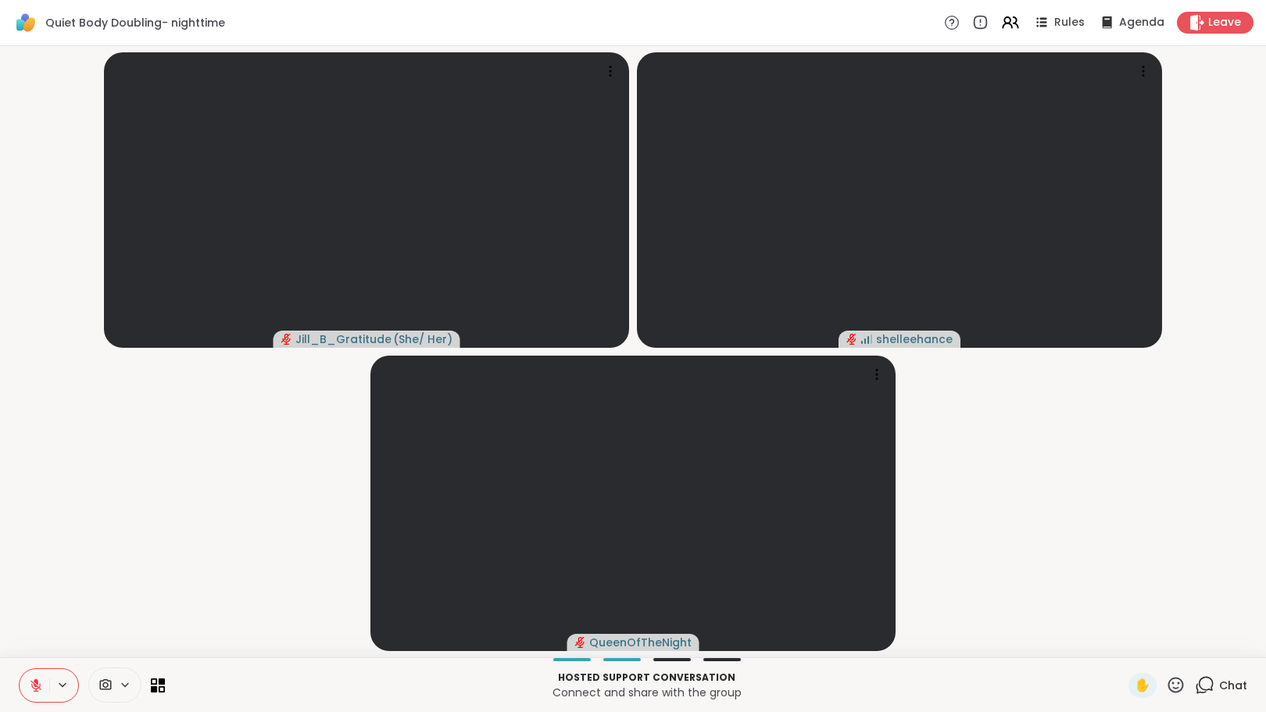
click at [1201, 689] on icon at bounding box center [1205, 684] width 15 height 14
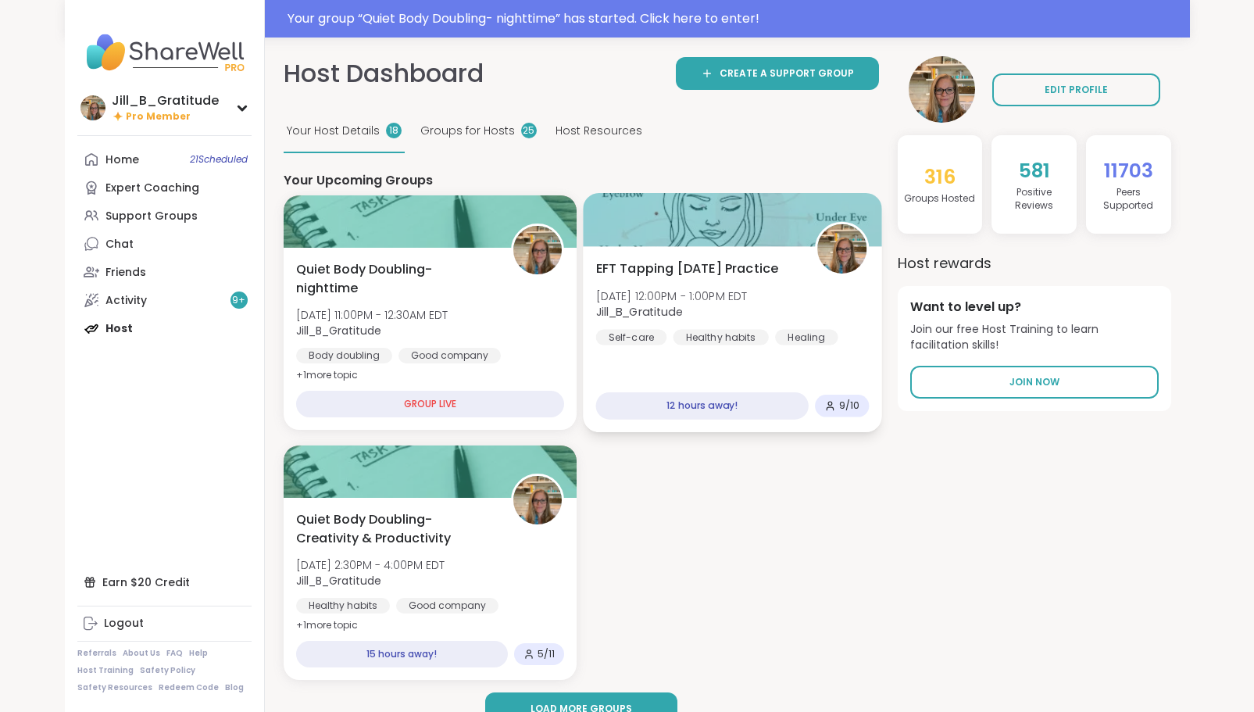
click at [738, 317] on span "Jill_B_Gratitude" at bounding box center [671, 312] width 152 height 16
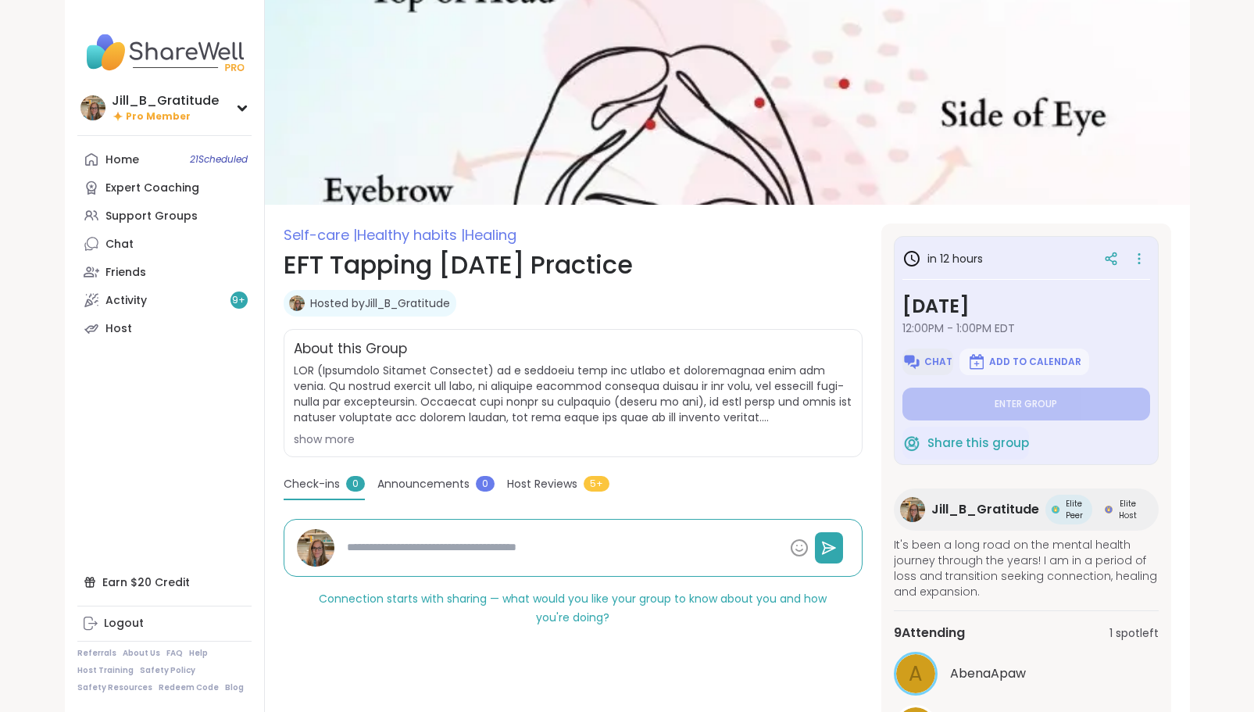
click at [937, 359] on span "Chat" at bounding box center [938, 361] width 28 height 12
type textarea "*"
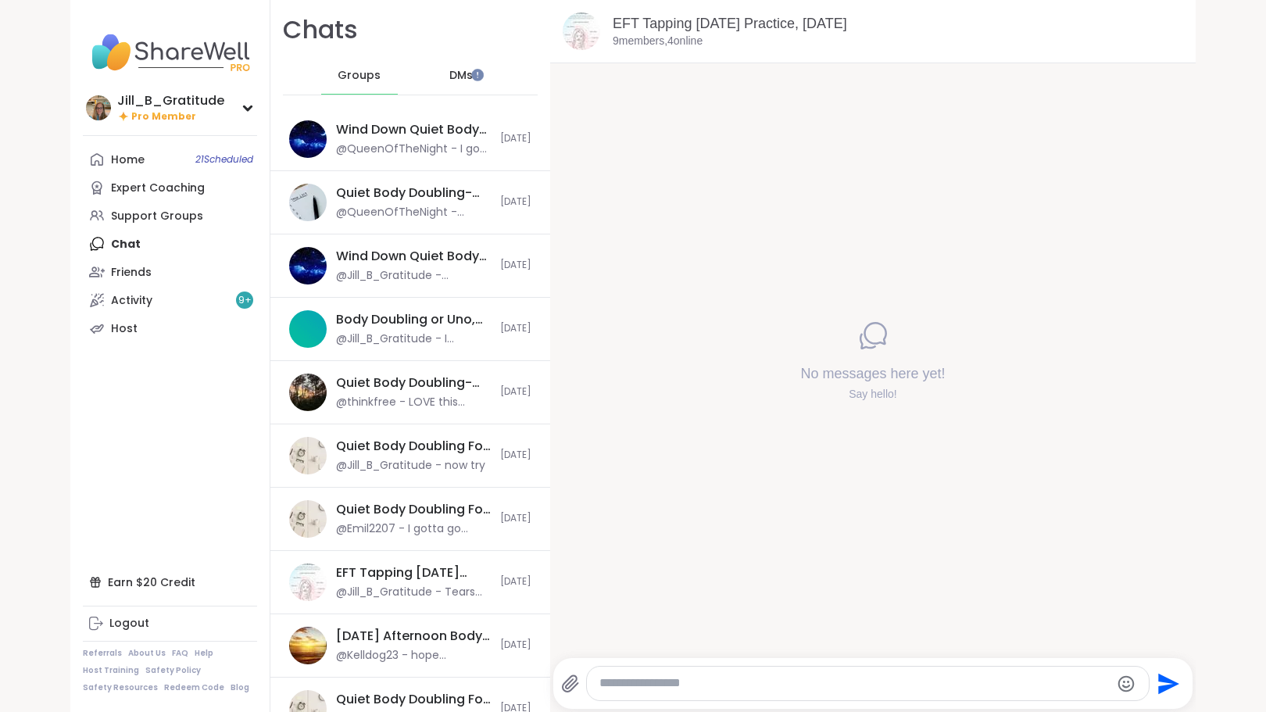
click at [746, 690] on textarea "Type your message" at bounding box center [854, 683] width 510 height 16
click at [564, 679] on icon at bounding box center [570, 683] width 19 height 19
click at [0, 0] on input "file" at bounding box center [0, 0] width 0 height 0
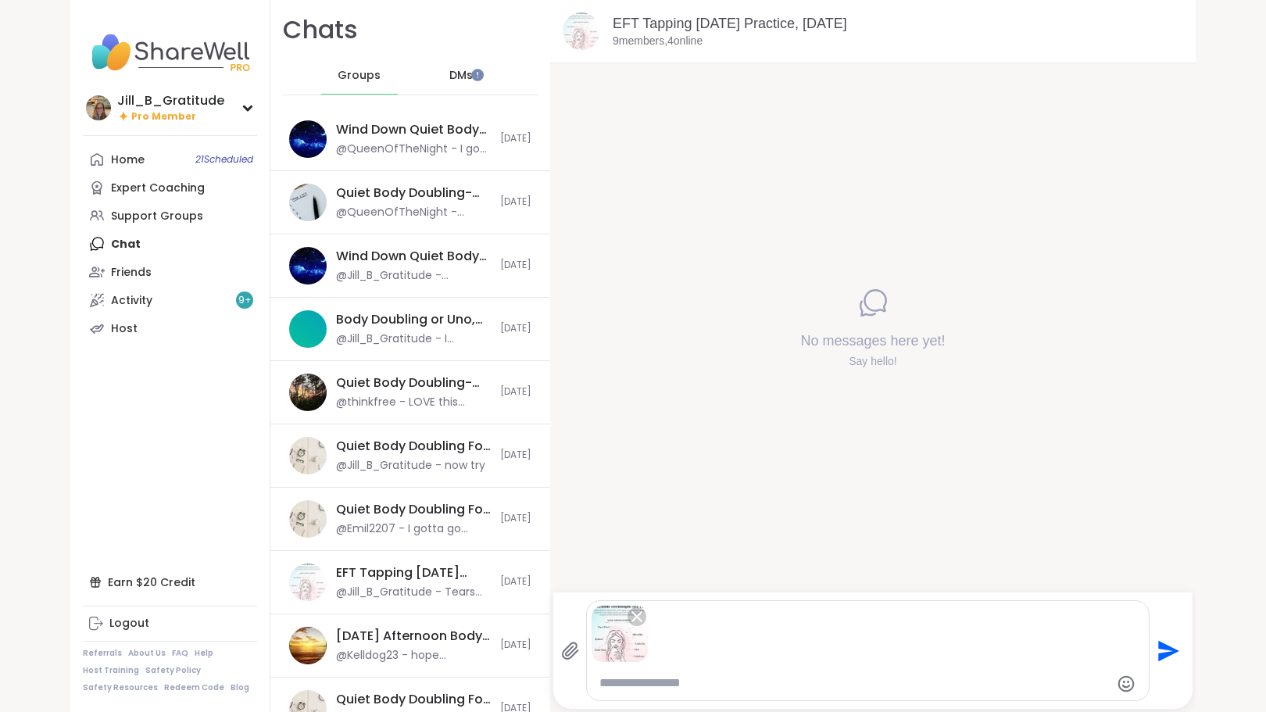
click at [1171, 650] on icon "Send" at bounding box center [1169, 650] width 21 height 21
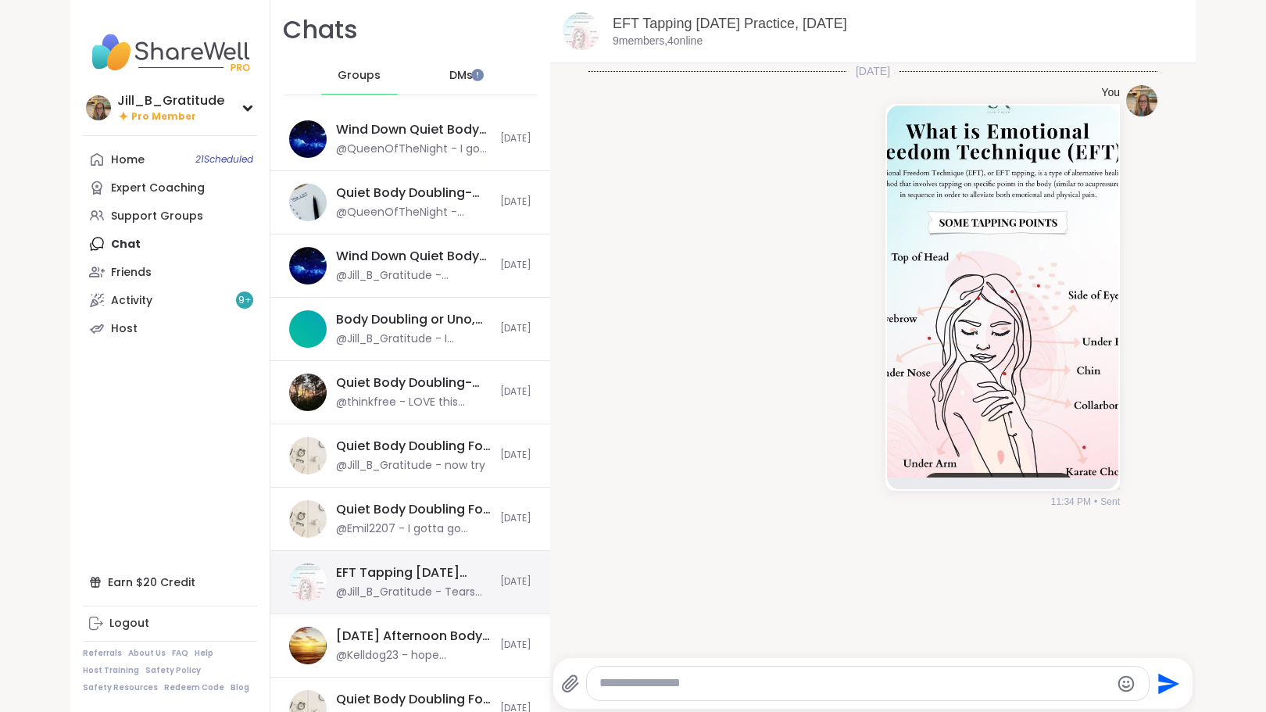
click at [407, 591] on div "@Jill_B_Gratitude - Tears are good! They are healing as you are releasing ❤️‍🩹" at bounding box center [413, 592] width 155 height 16
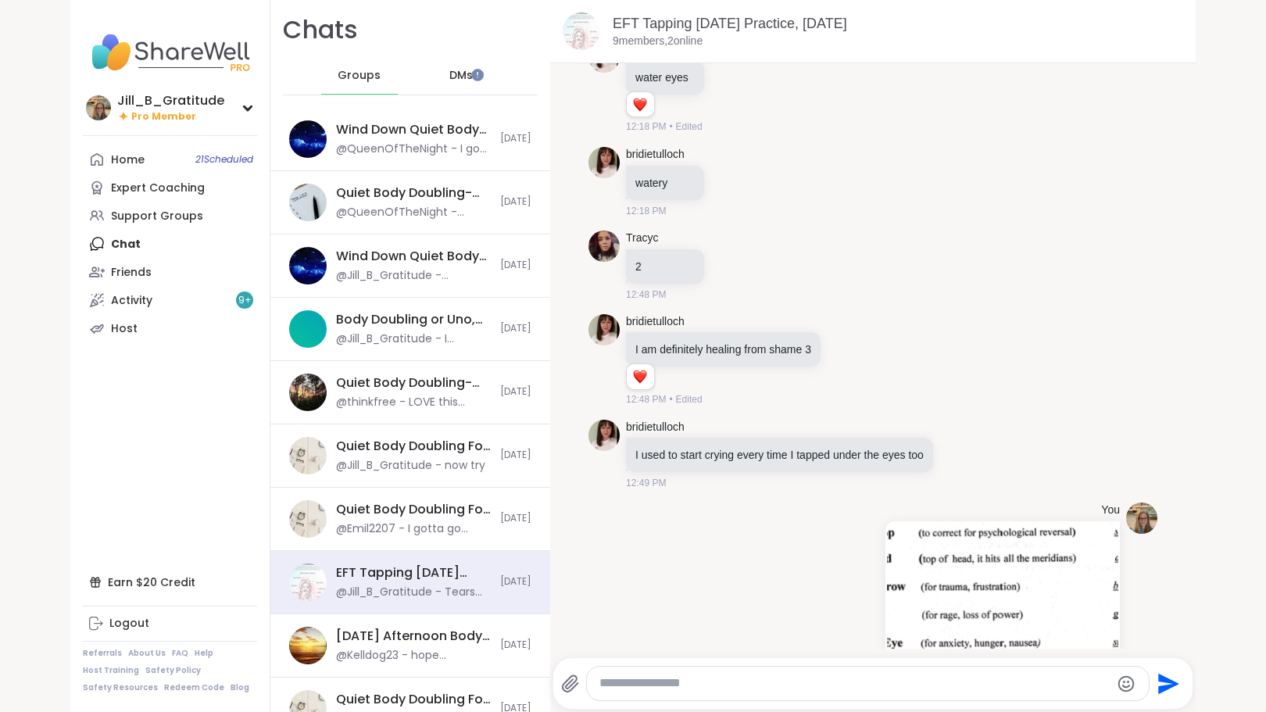
scroll to position [2097, 0]
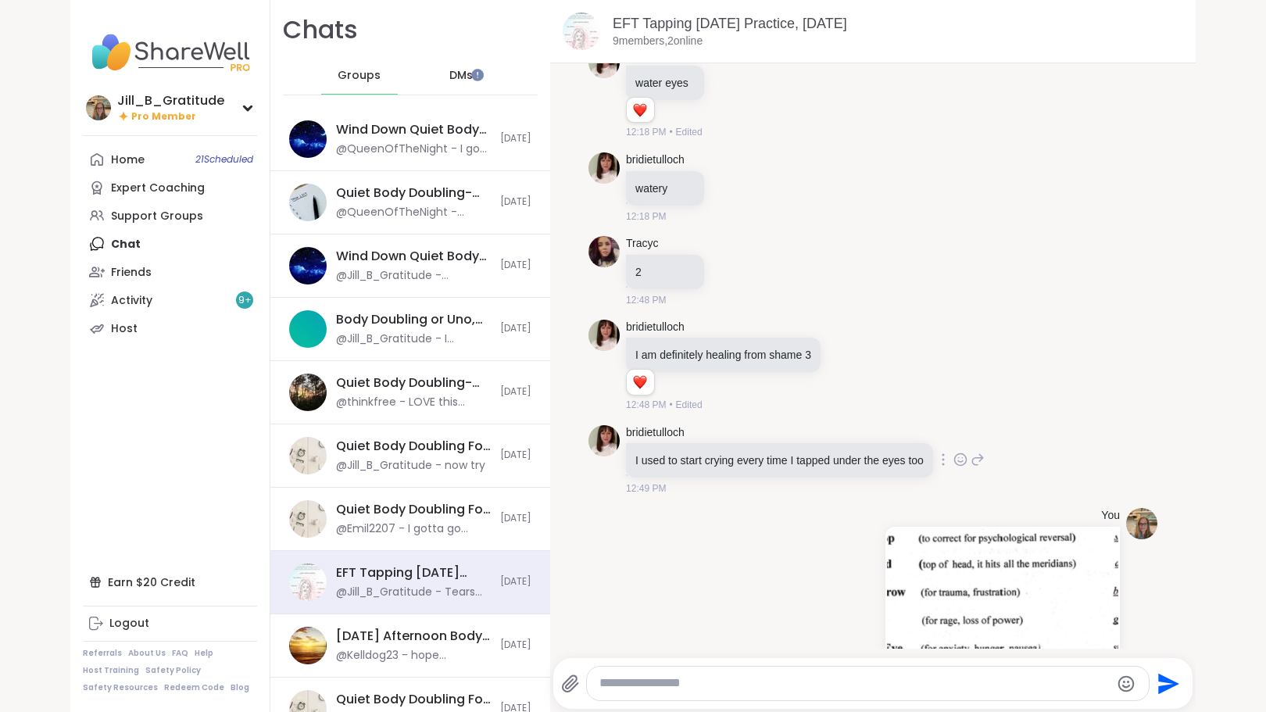
click at [953, 455] on icon at bounding box center [960, 460] width 14 height 16
click at [830, 429] on div "Select Reaction: Heart" at bounding box center [836, 434] width 14 height 14
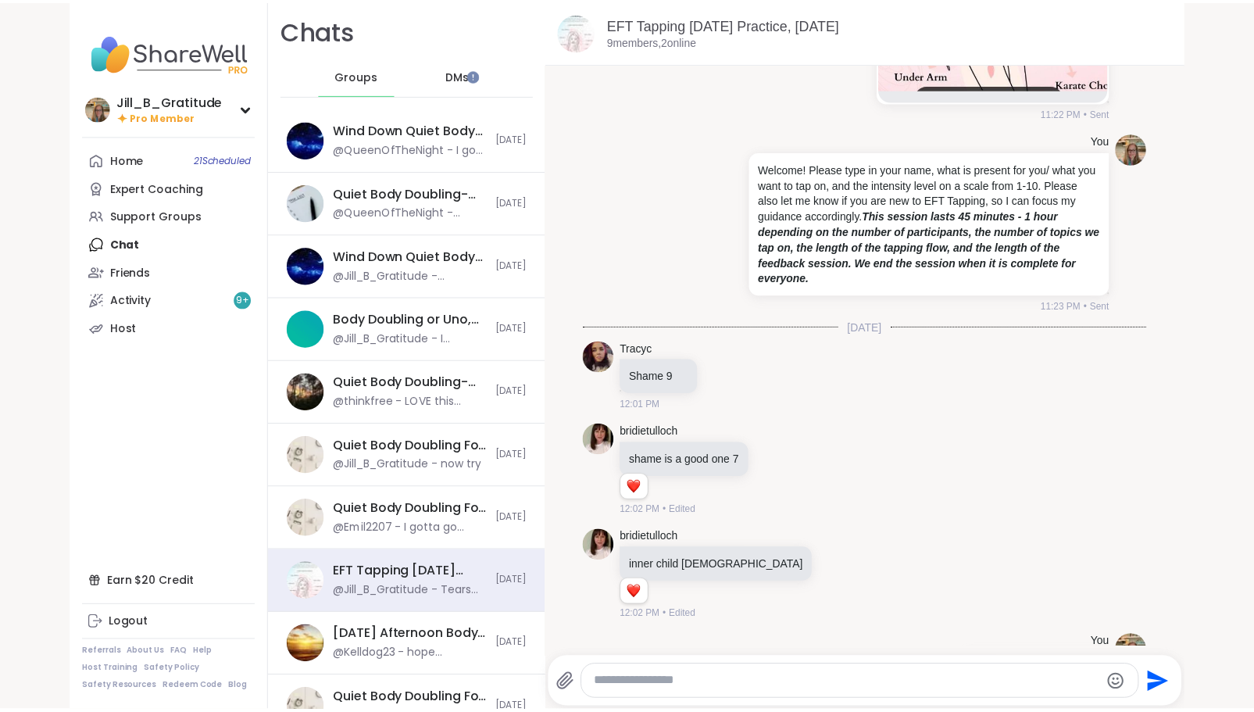
scroll to position [117, 0]
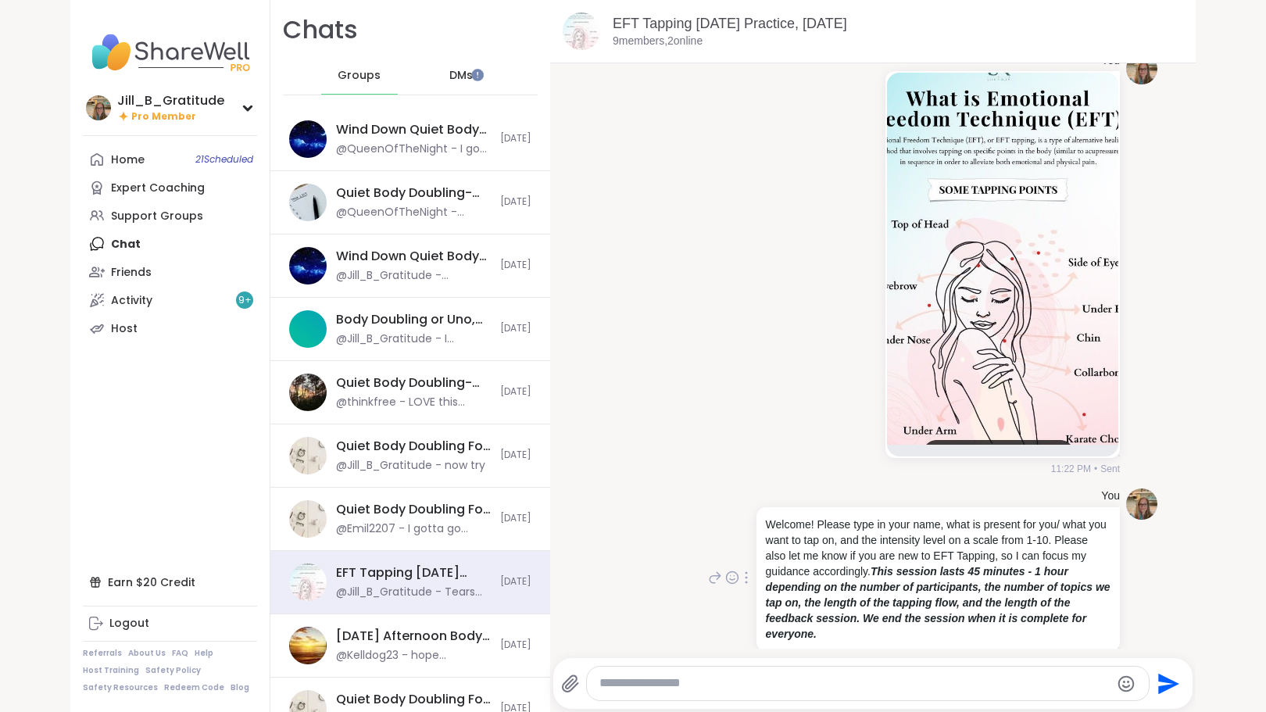
click at [739, 574] on div at bounding box center [746, 577] width 14 height 19
click at [730, 596] on icon at bounding box center [736, 600] width 12 height 14
click at [159, 327] on link "Host" at bounding box center [170, 328] width 174 height 28
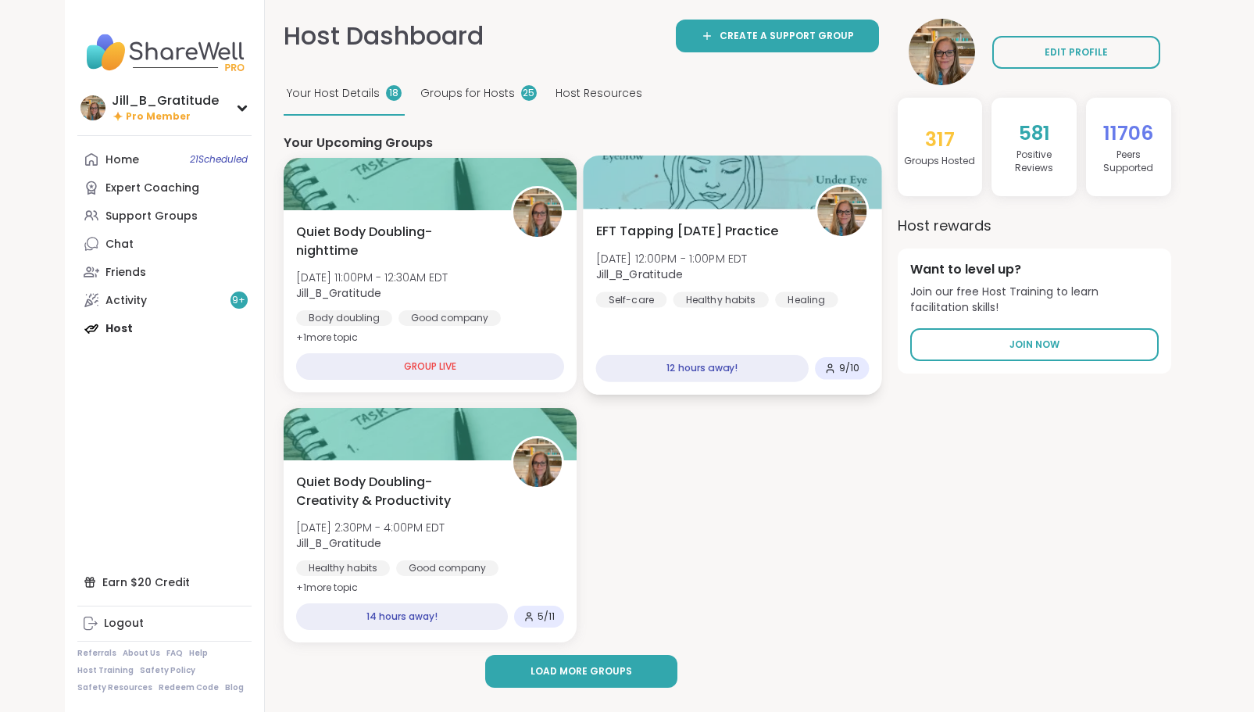
click at [741, 245] on div "EFT Tapping Saturday Practice Sat, Oct 11 | 12:00PM - 1:00PM EDT Jill_B_Gratitu…" at bounding box center [731, 265] width 273 height 86
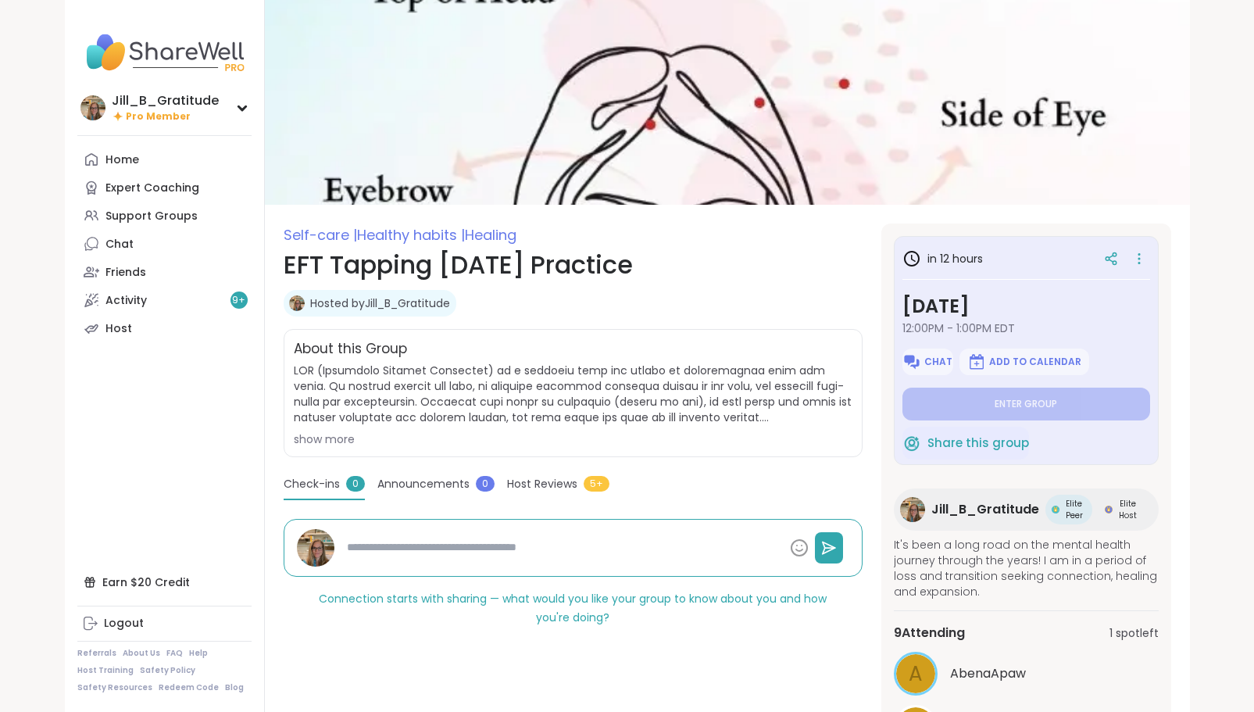
type textarea "*"
click at [930, 356] on span "Chat" at bounding box center [938, 361] width 28 height 12
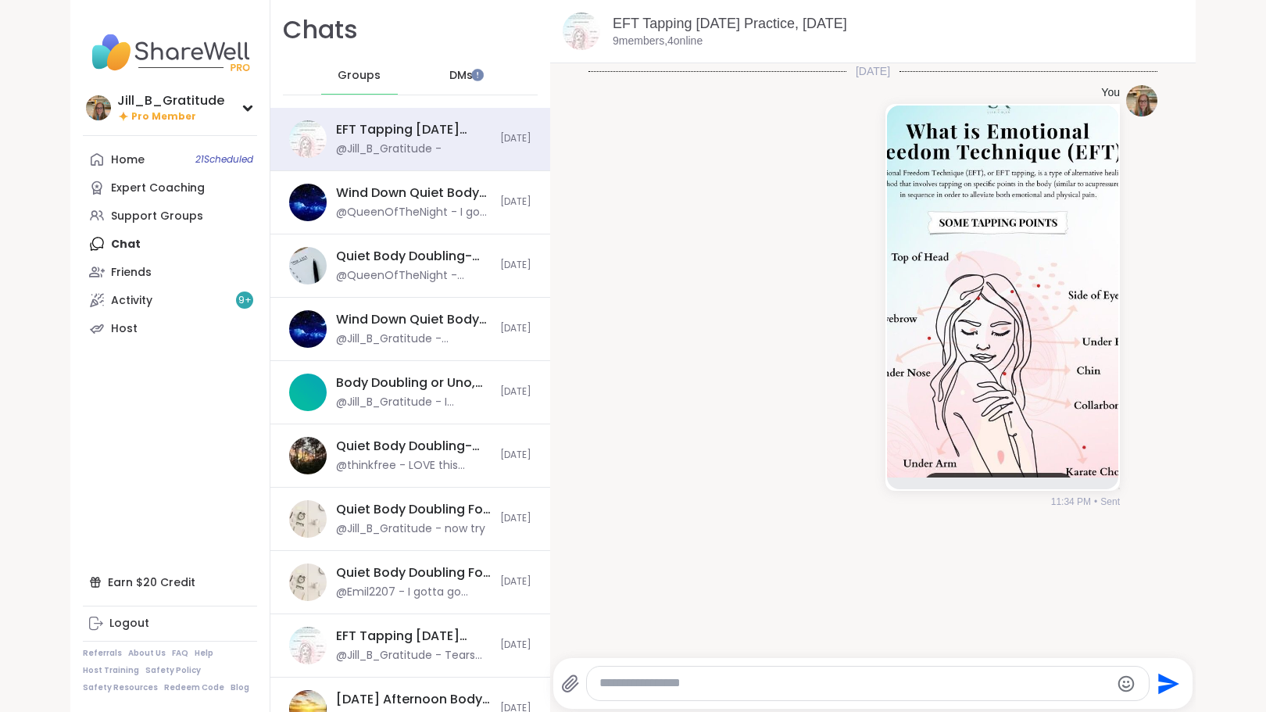
click at [827, 691] on textarea "Type your message" at bounding box center [854, 683] width 510 height 16
paste textarea "**********"
type textarea "**********"
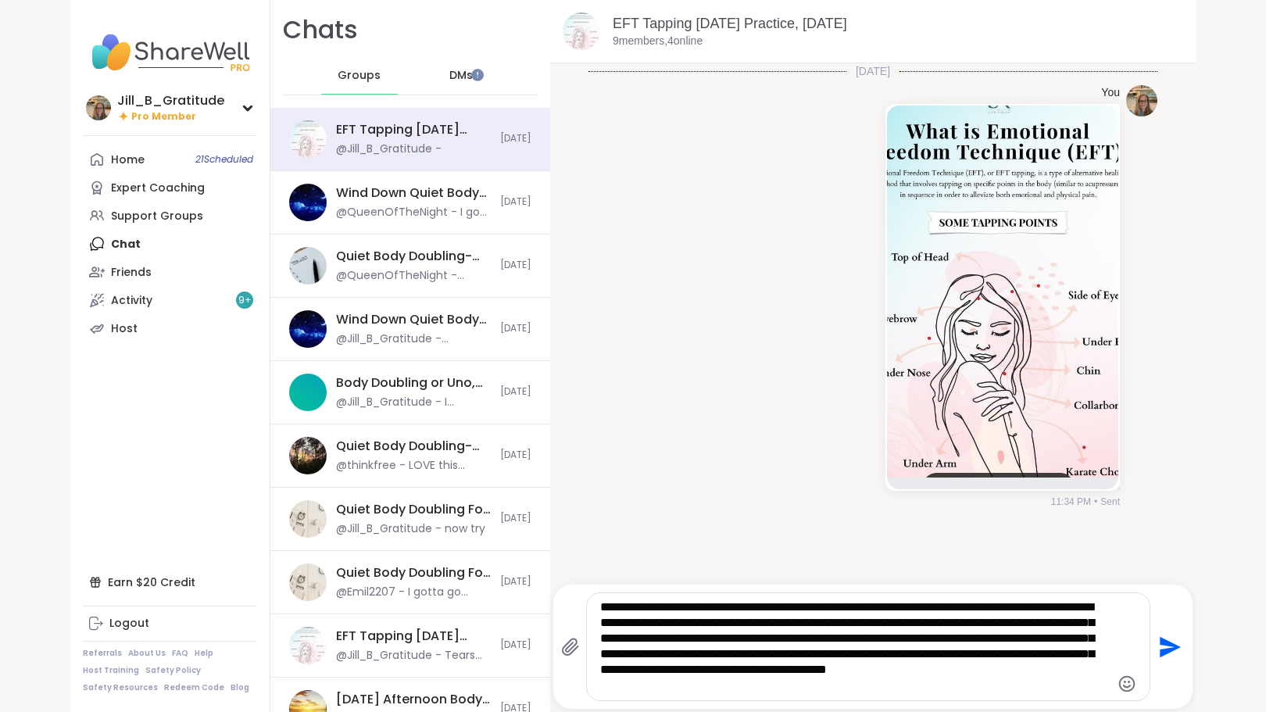
click at [1162, 638] on icon "Send" at bounding box center [1167, 646] width 25 height 25
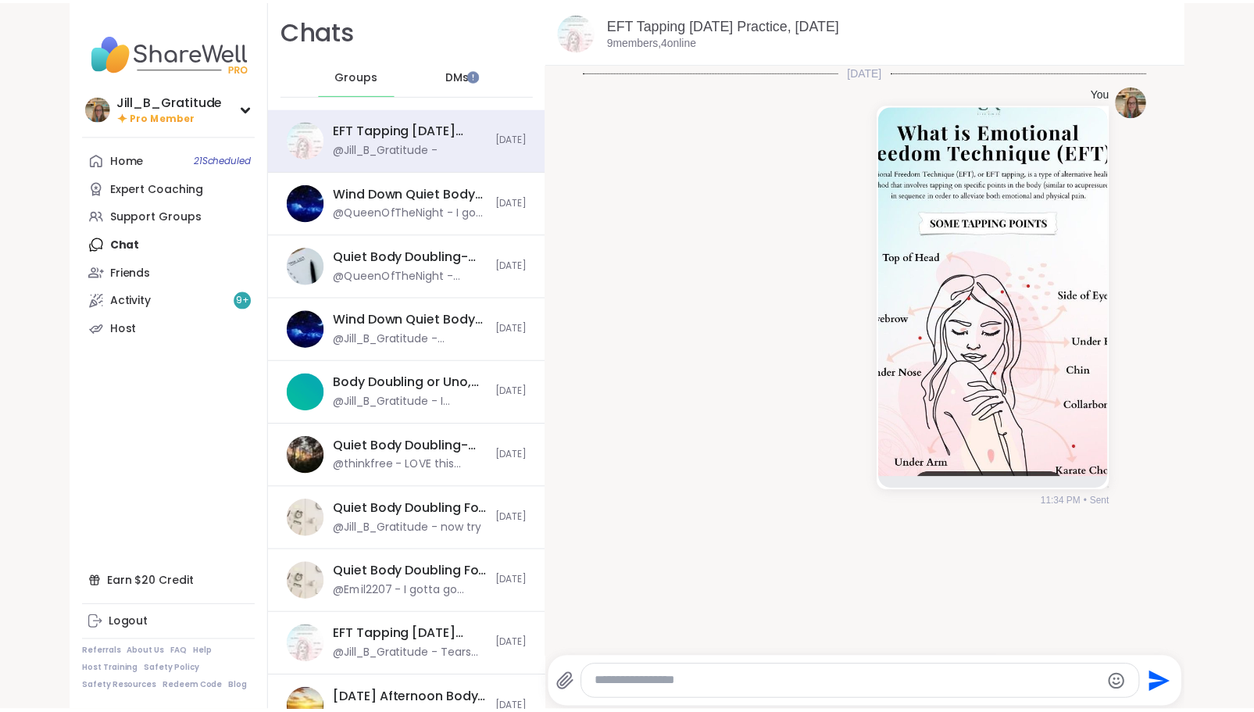
scroll to position [59, 0]
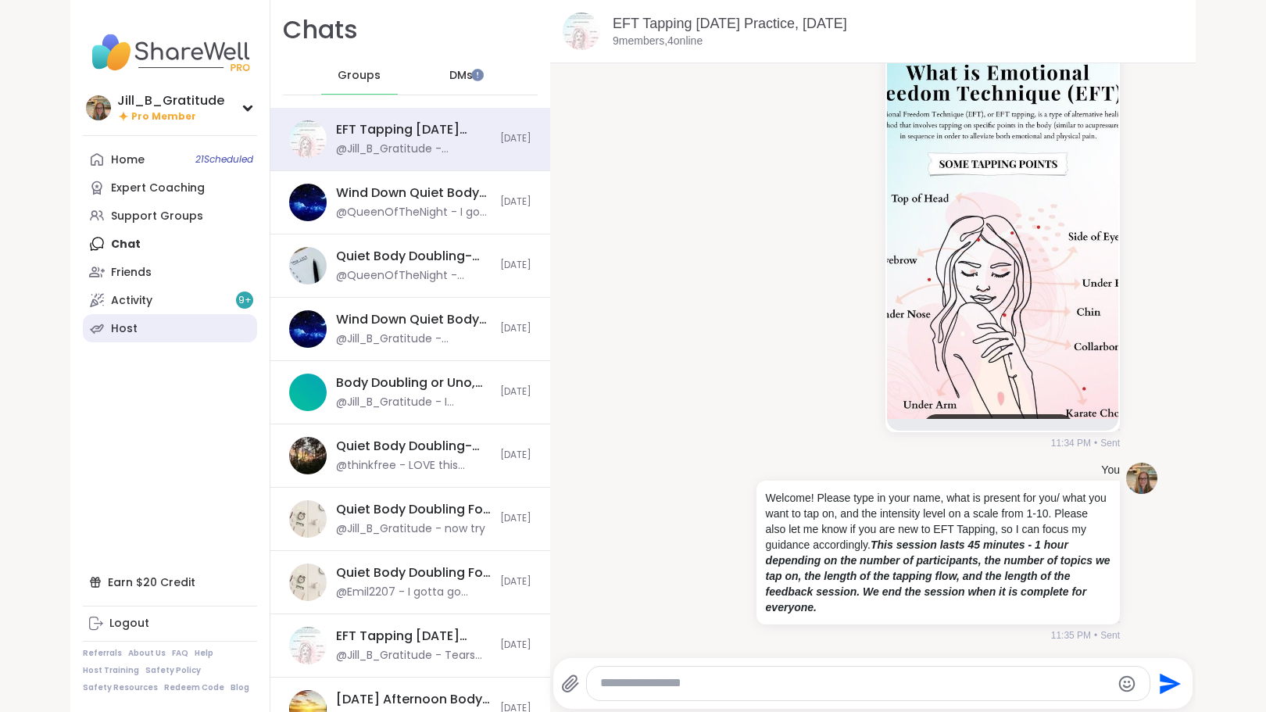
click at [164, 324] on link "Host" at bounding box center [170, 328] width 174 height 28
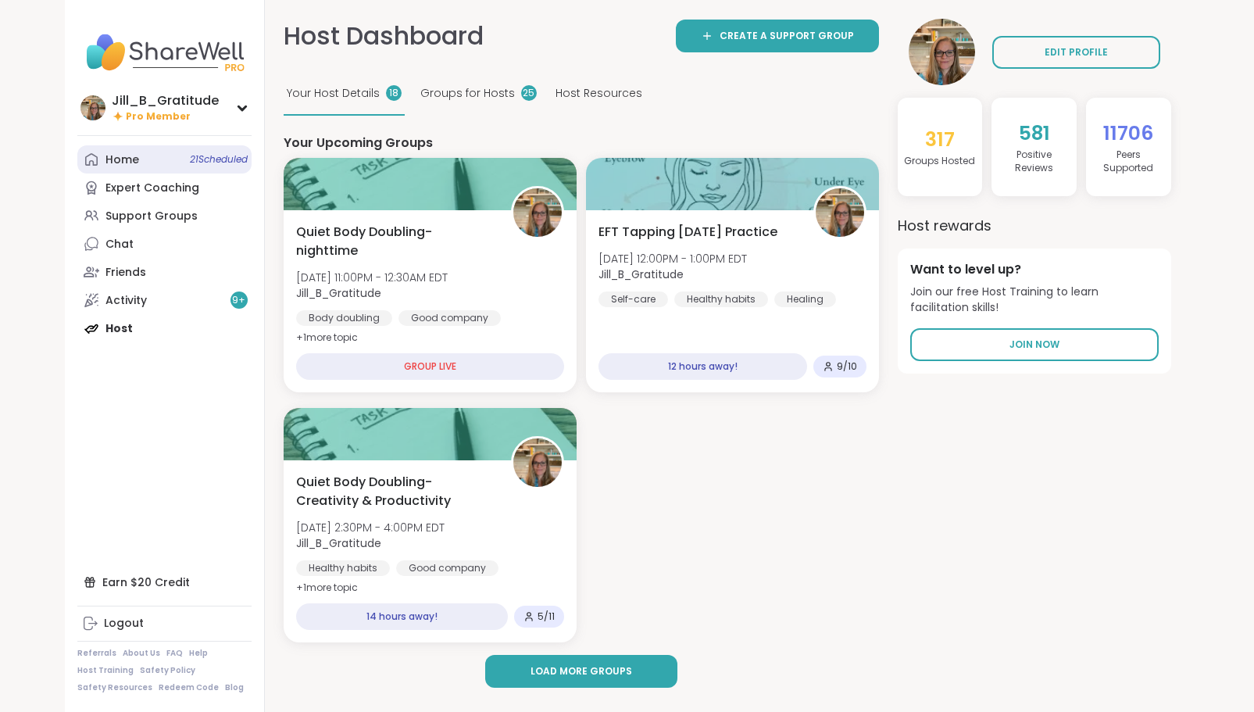
click at [209, 155] on span "21 Scheduled" at bounding box center [219, 159] width 58 height 12
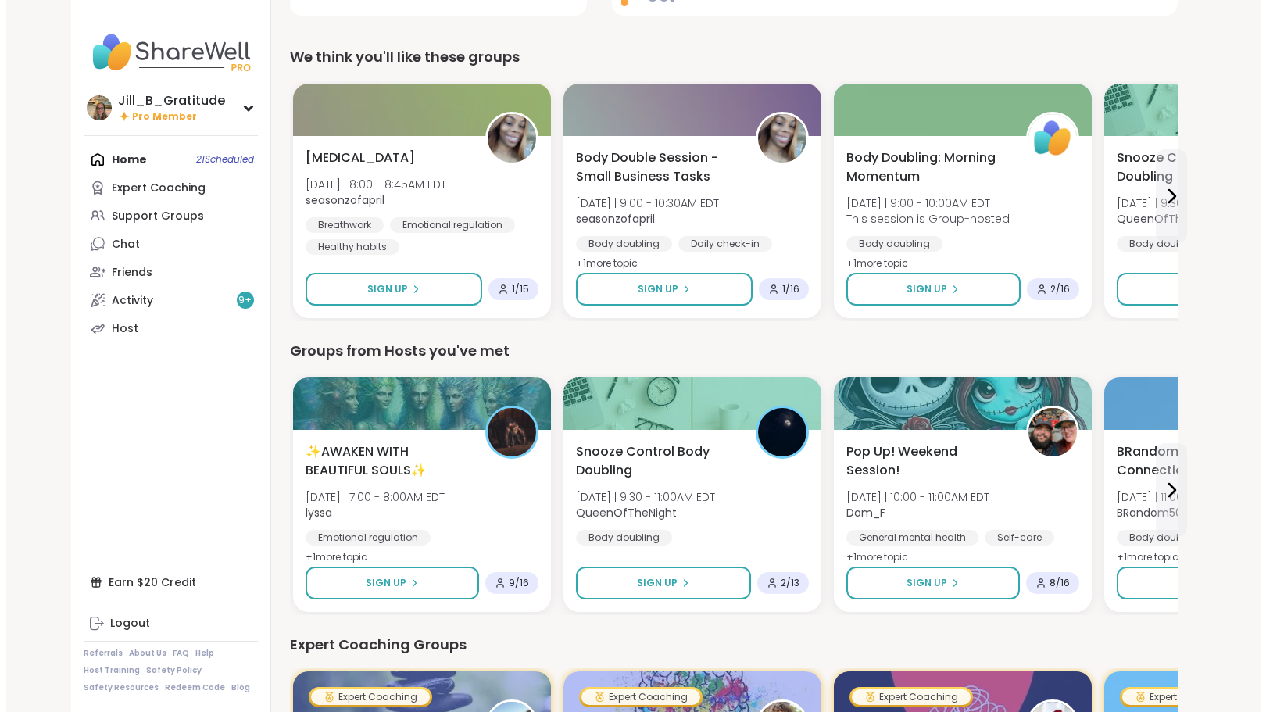
scroll to position [402, 0]
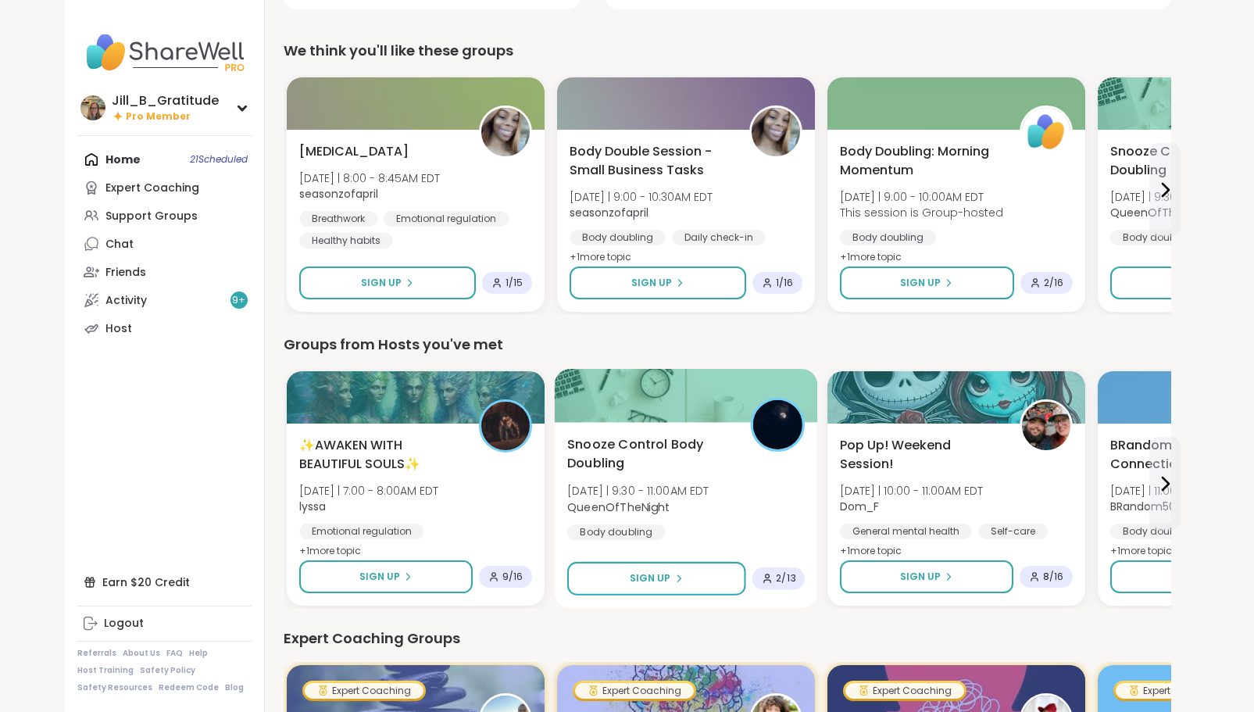
click at [698, 501] on span "QueenOfTheNight" at bounding box center [638, 506] width 142 height 16
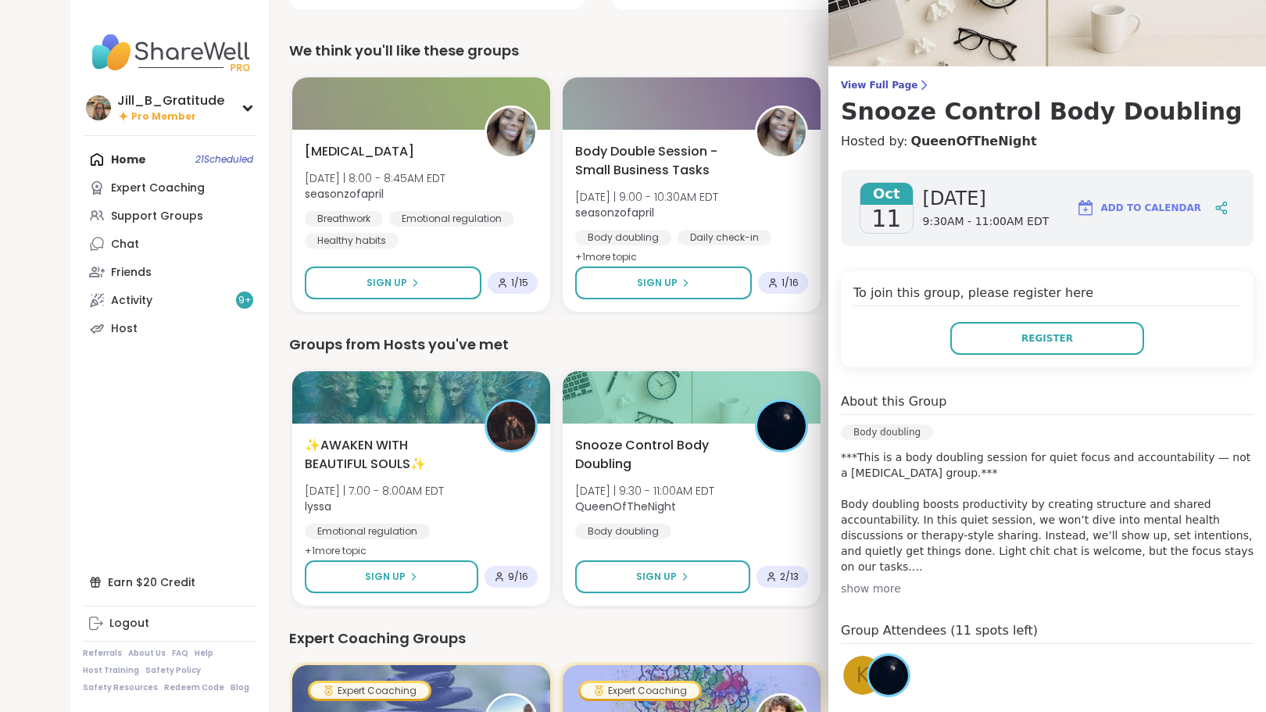
scroll to position [62, 0]
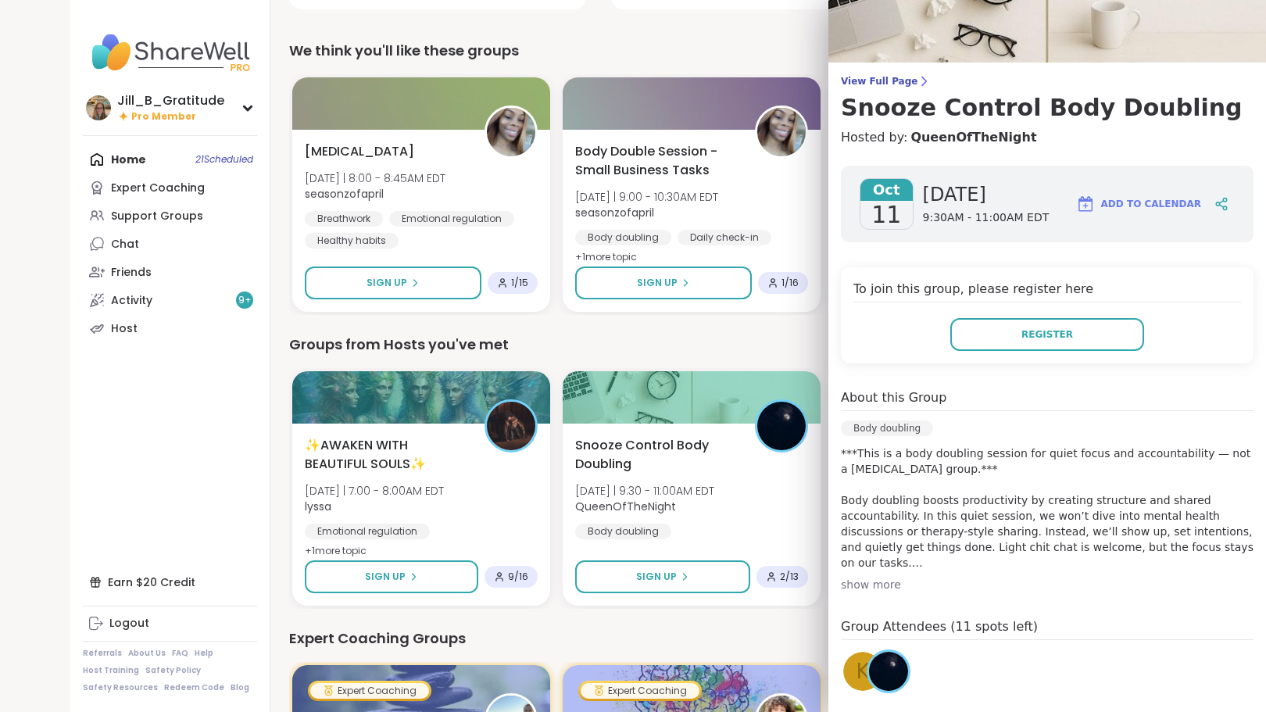
click at [843, 669] on div "k" at bounding box center [862, 671] width 39 height 39
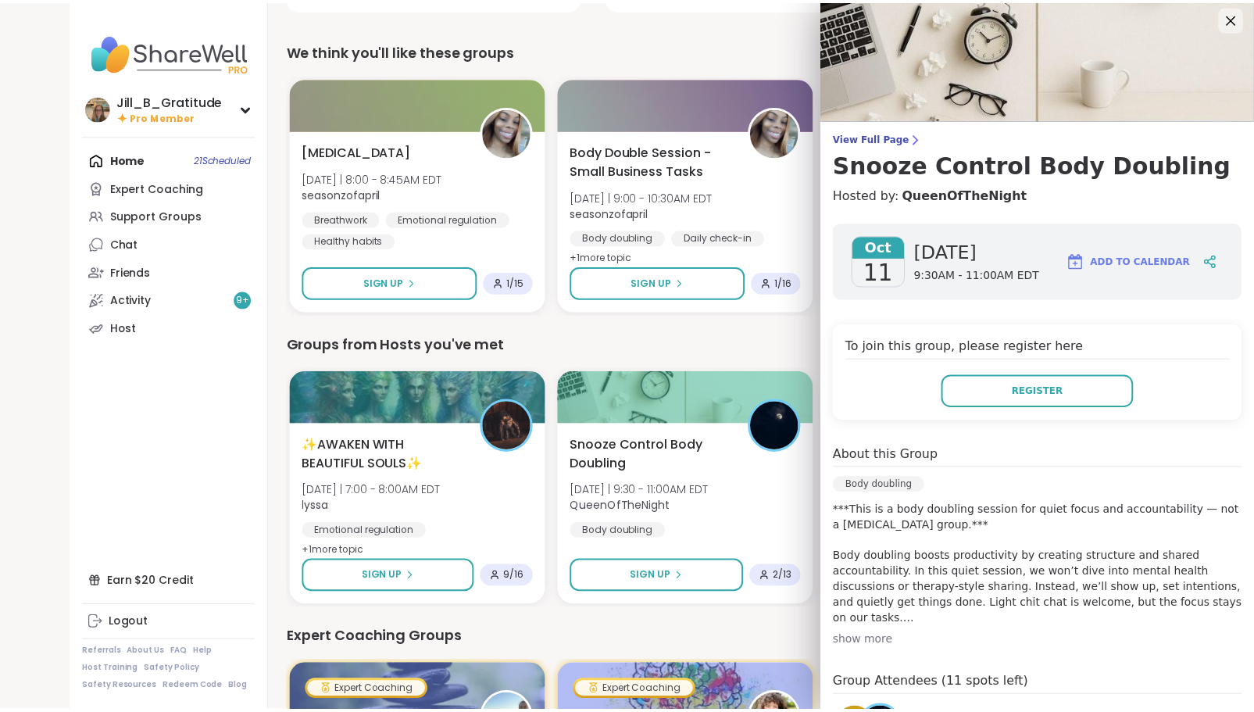
scroll to position [0, 0]
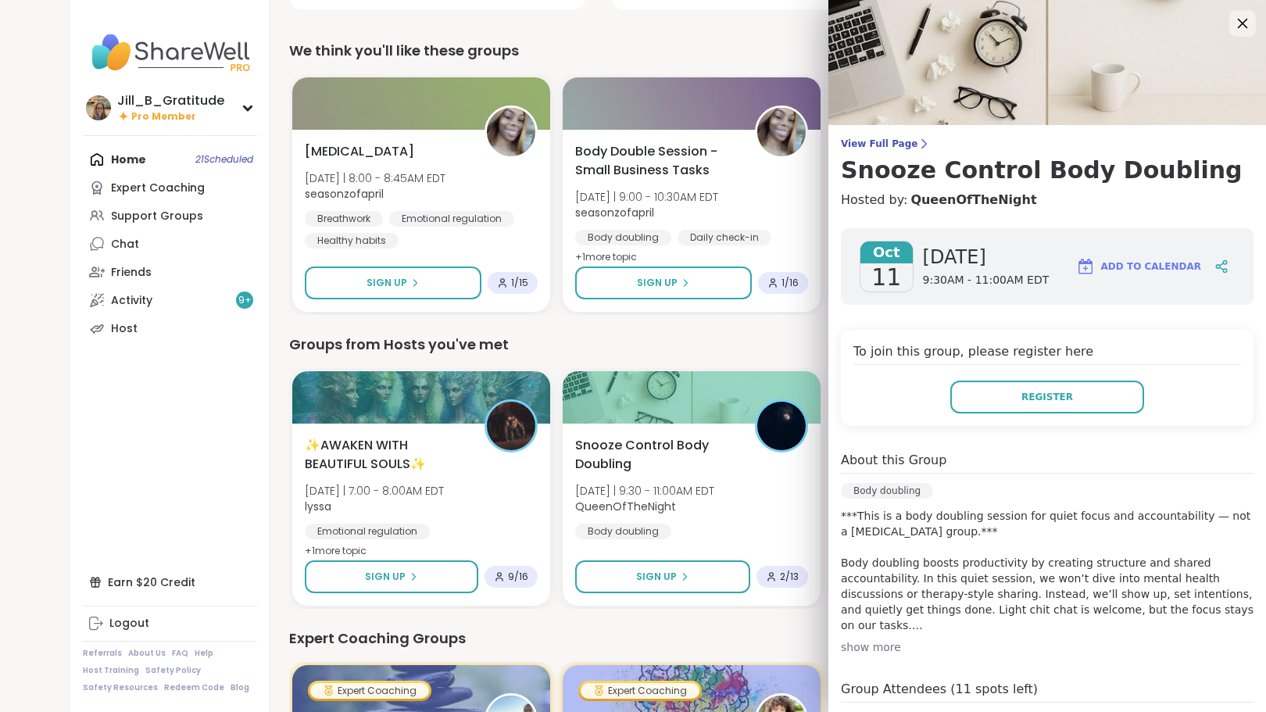
click at [1232, 20] on icon at bounding box center [1242, 23] width 20 height 20
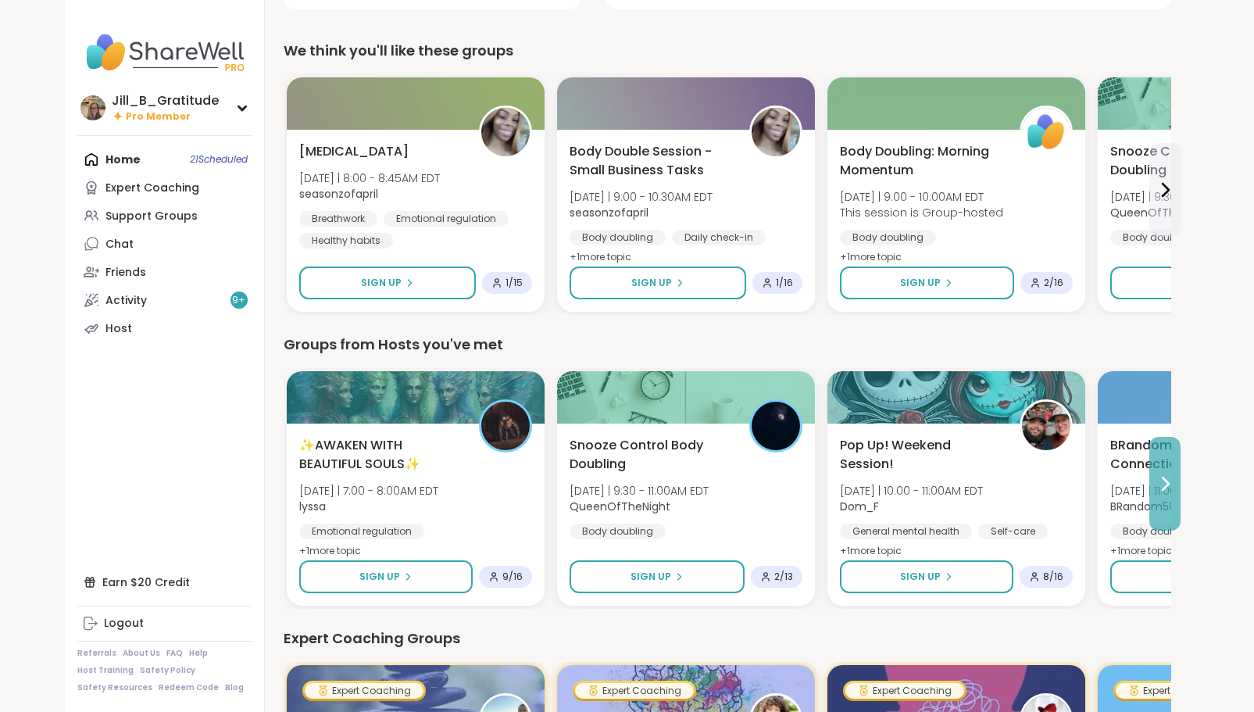
click at [1169, 482] on icon at bounding box center [1165, 483] width 6 height 12
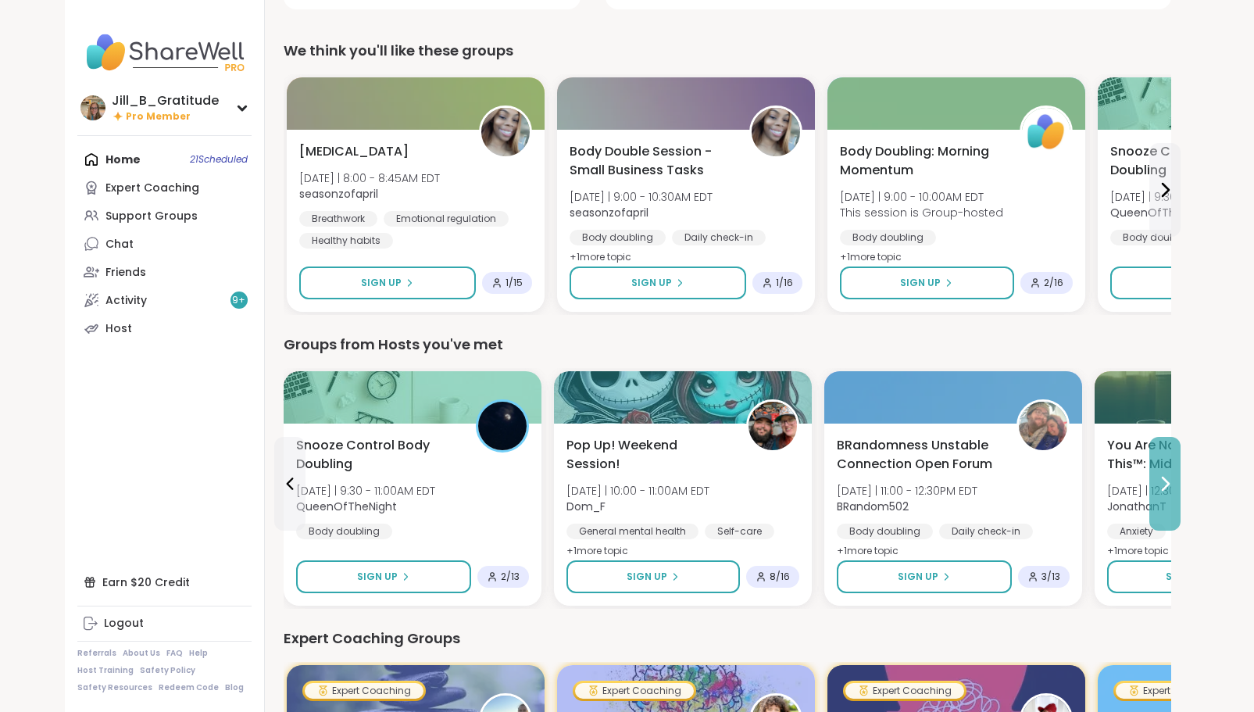
click at [1169, 484] on icon at bounding box center [1164, 483] width 19 height 19
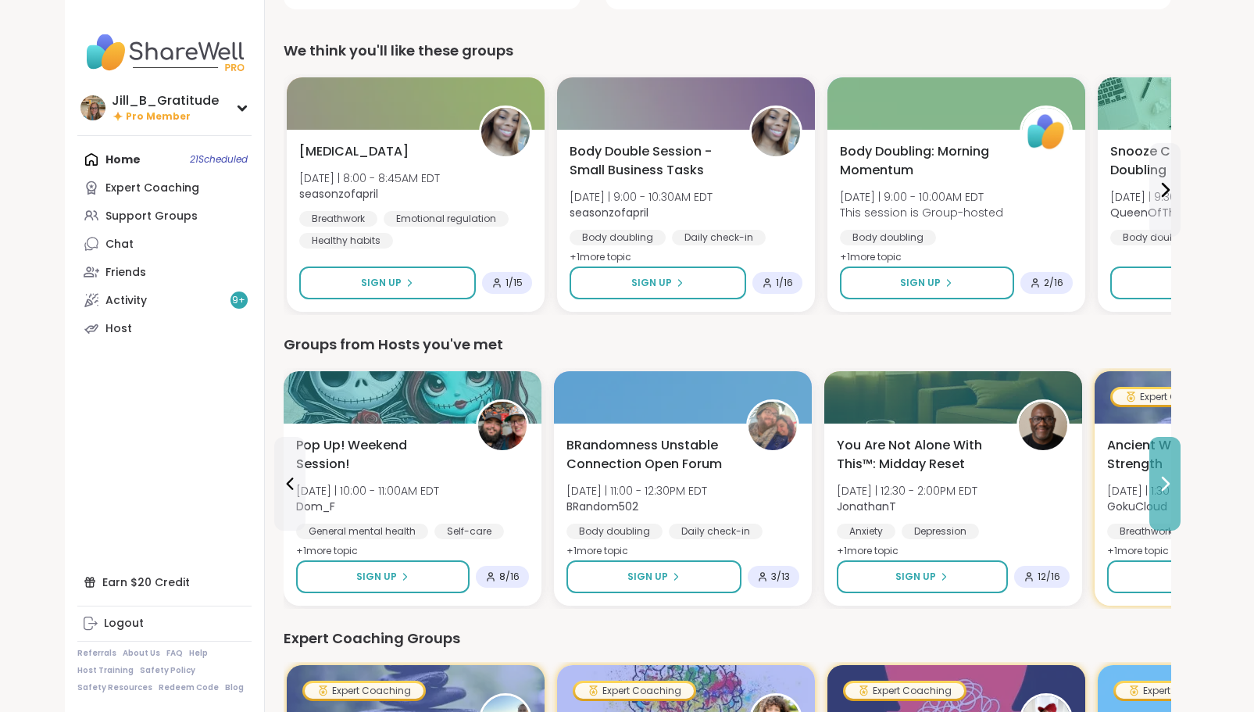
click at [1165, 486] on icon at bounding box center [1165, 483] width 6 height 12
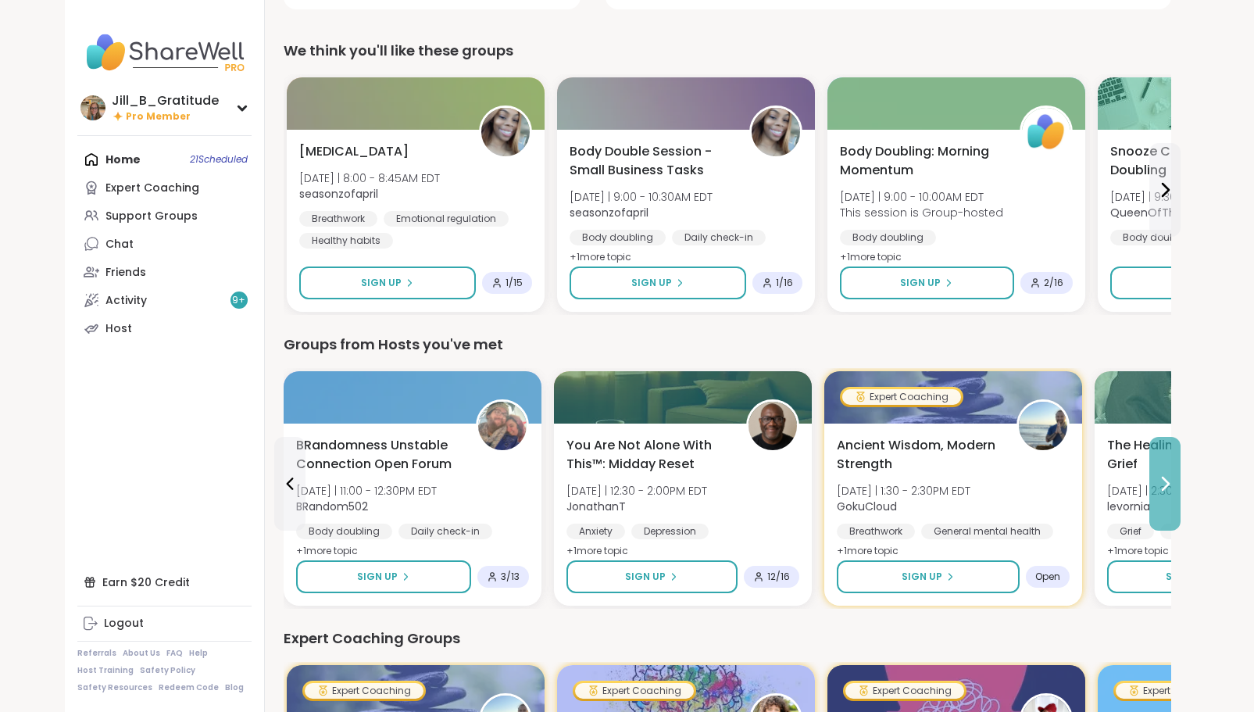
click at [1166, 480] on icon at bounding box center [1165, 483] width 6 height 12
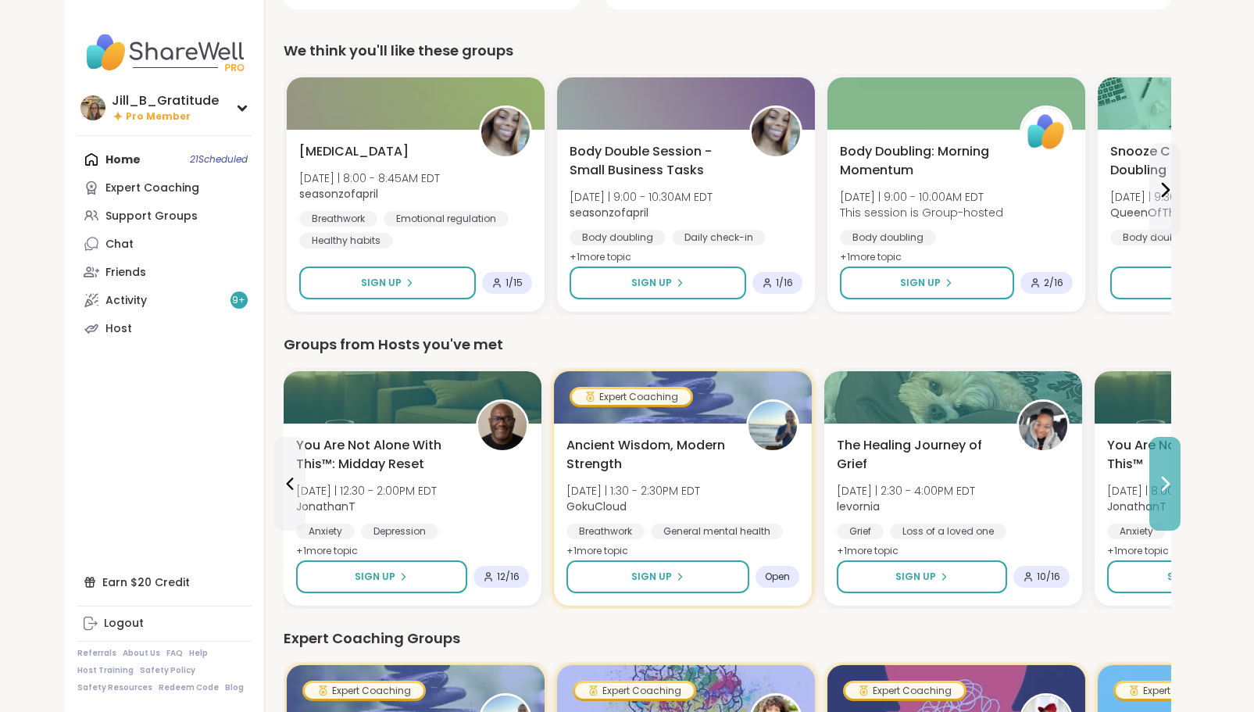
click at [1166, 480] on icon at bounding box center [1165, 483] width 6 height 12
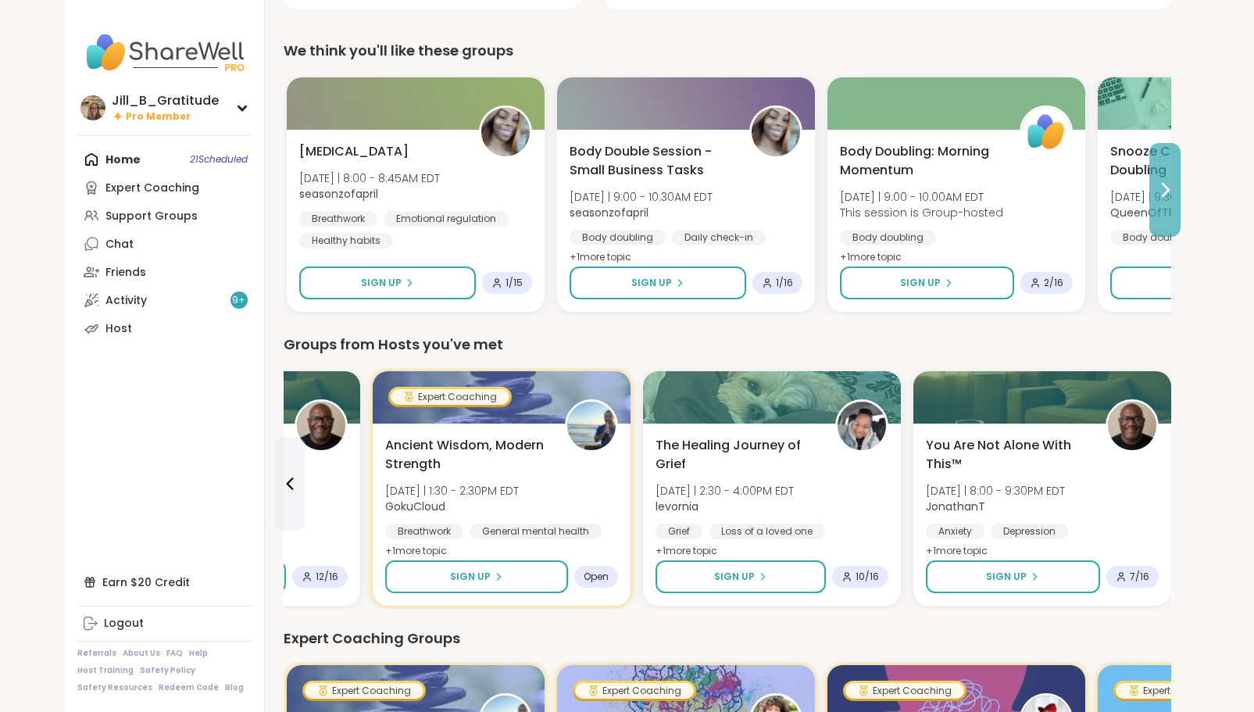
click at [1168, 187] on icon at bounding box center [1164, 189] width 19 height 19
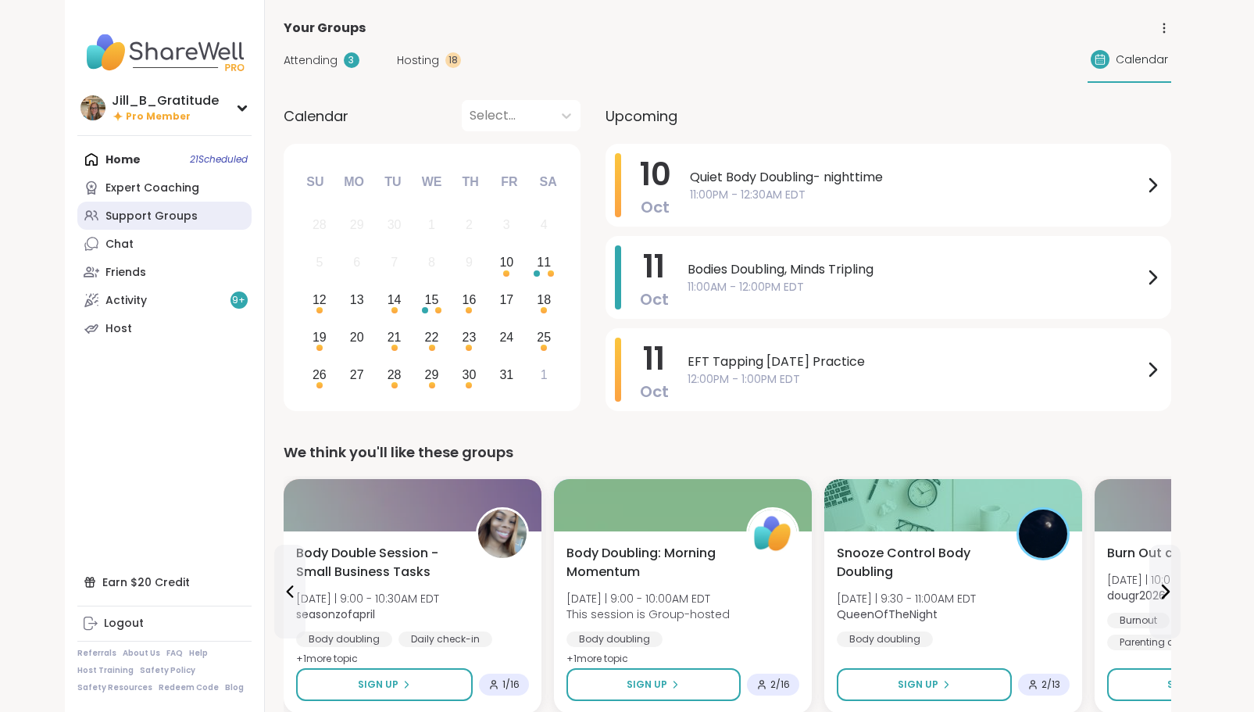
click at [194, 220] on link "Support Groups" at bounding box center [164, 216] width 174 height 28
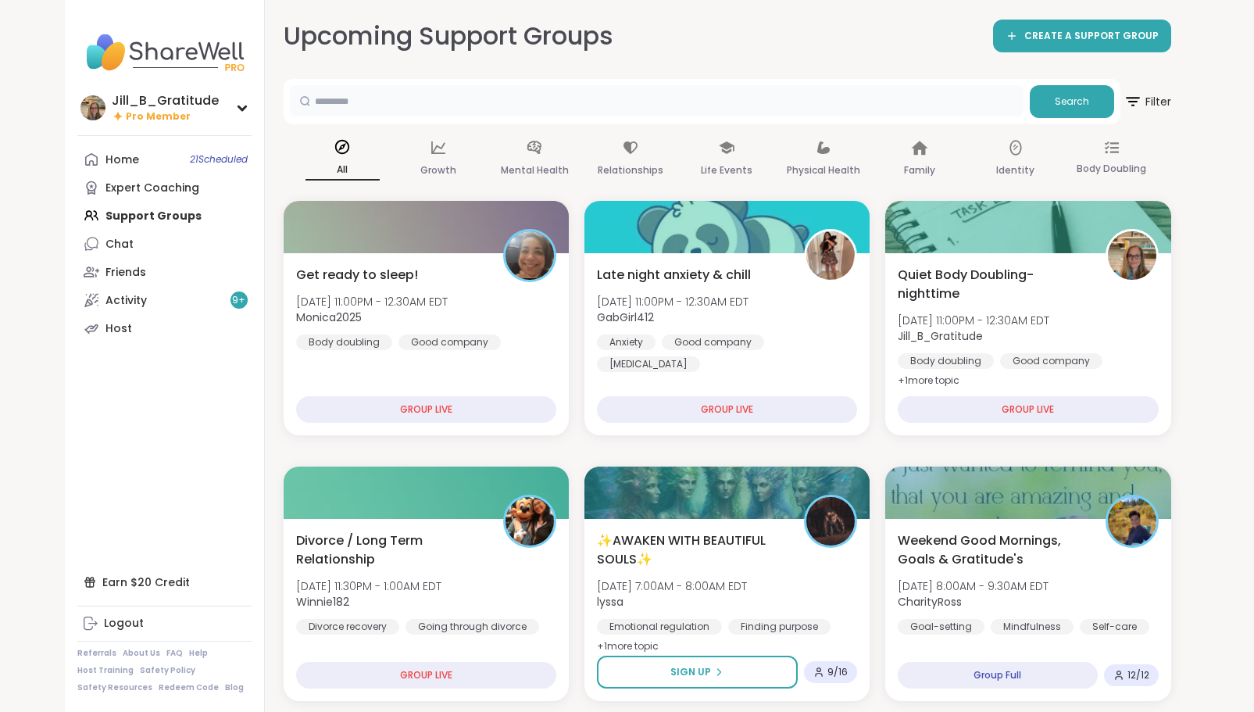
click at [438, 110] on input "text" at bounding box center [657, 100] width 734 height 31
type input "******"
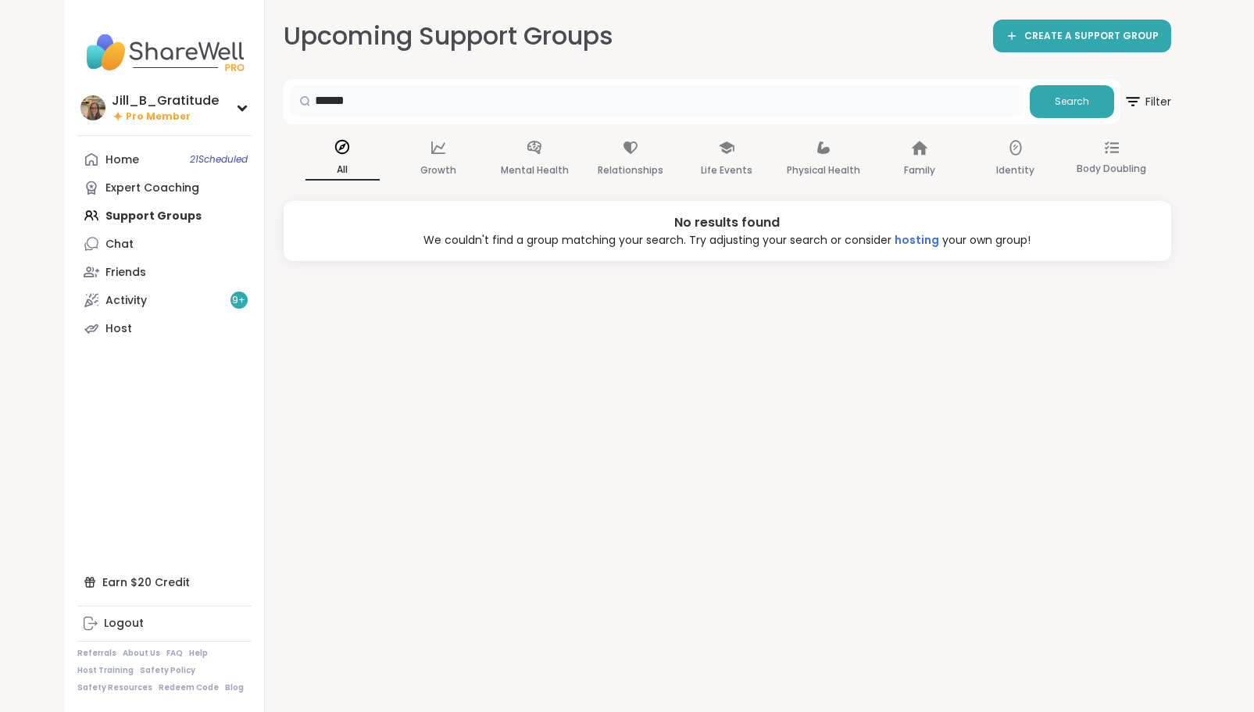
drag, startPoint x: 408, startPoint y: 105, endPoint x: 281, endPoint y: 109, distance: 126.6
click at [281, 109] on div "Upcoming Support Groups CREATE A SUPPORT GROUP ****** Search Filter All Growth …" at bounding box center [727, 356] width 925 height 712
click at [366, 102] on input "text" at bounding box center [657, 100] width 734 height 31
type input "*****"
